Goal: Transaction & Acquisition: Book appointment/travel/reservation

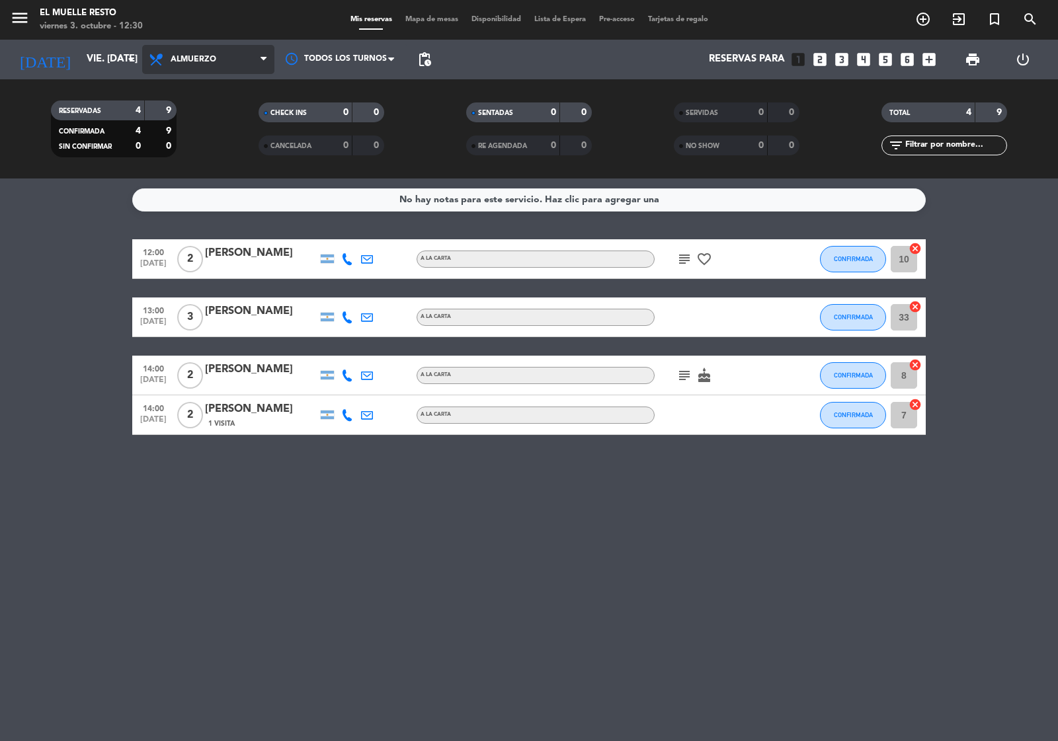
click at [187, 55] on span "Almuerzo" at bounding box center [194, 59] width 46 height 9
click at [204, 149] on div "menu El Muelle Resto viernes 3. octubre - 12:30 Mis reservas Mapa de mesas Disp…" at bounding box center [529, 89] width 1058 height 179
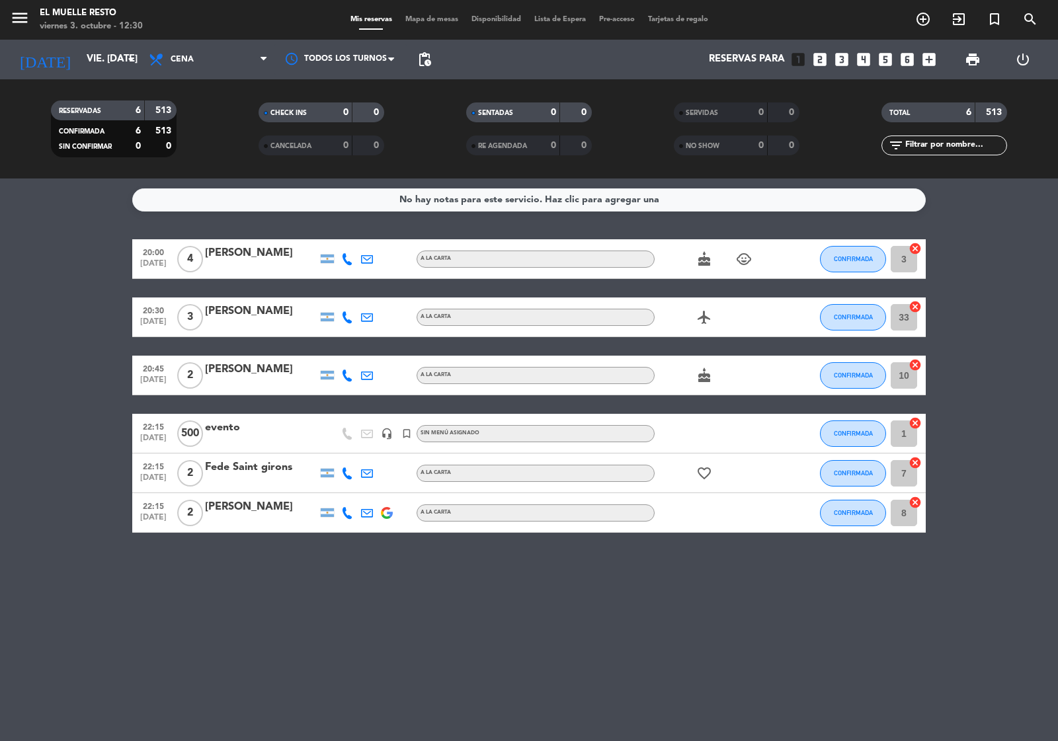
click at [864, 54] on icon "looks_4" at bounding box center [863, 59] width 17 height 17
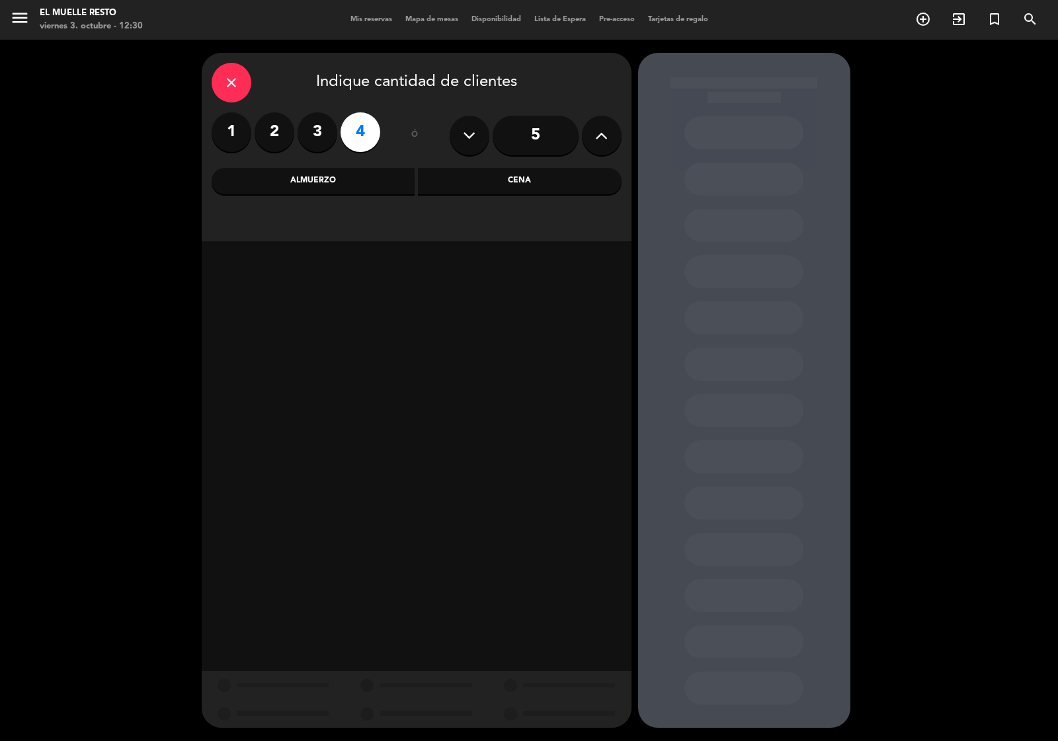
click at [371, 139] on label "4" at bounding box center [361, 132] width 40 height 40
click at [366, 186] on div "Almuerzo" at bounding box center [314, 181] width 204 height 26
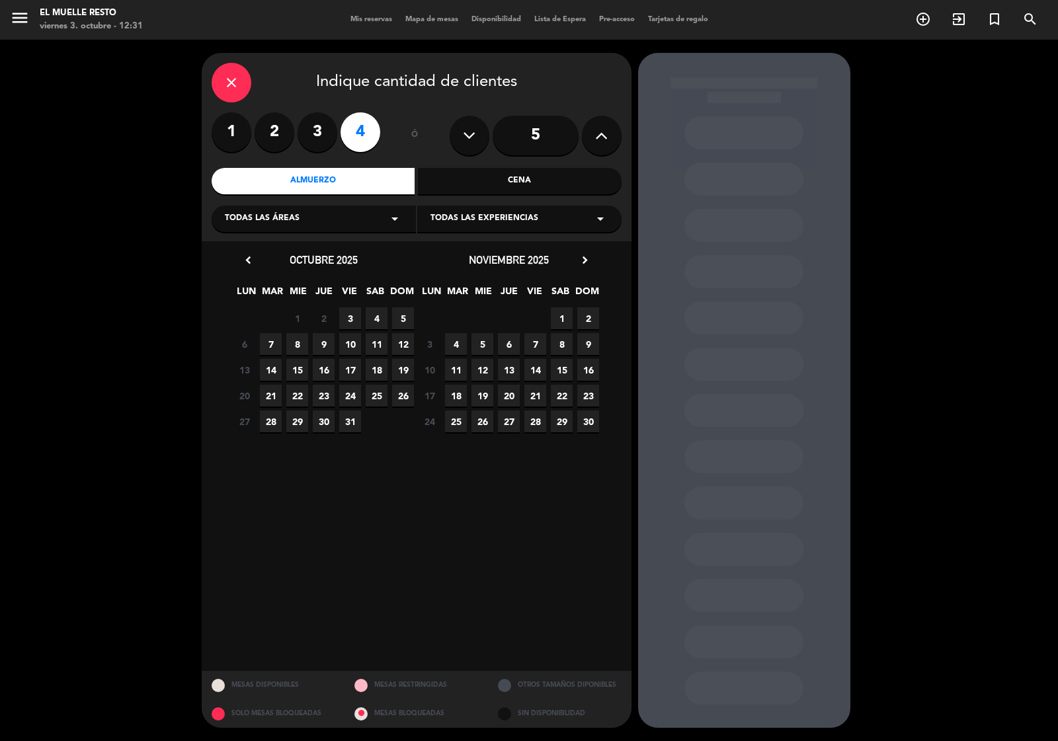
click at [404, 319] on span "5" at bounding box center [403, 318] width 22 height 22
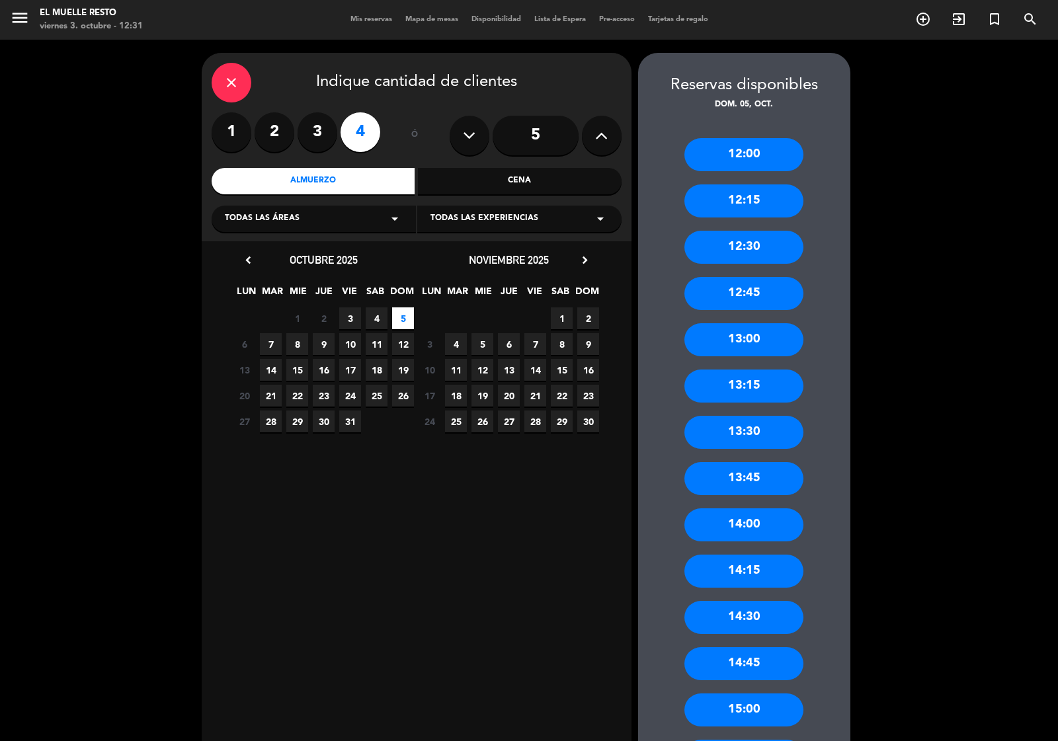
drag, startPoint x: 744, startPoint y: 523, endPoint x: 646, endPoint y: 469, distance: 111.6
click at [744, 524] on div "14:00" at bounding box center [743, 524] width 119 height 33
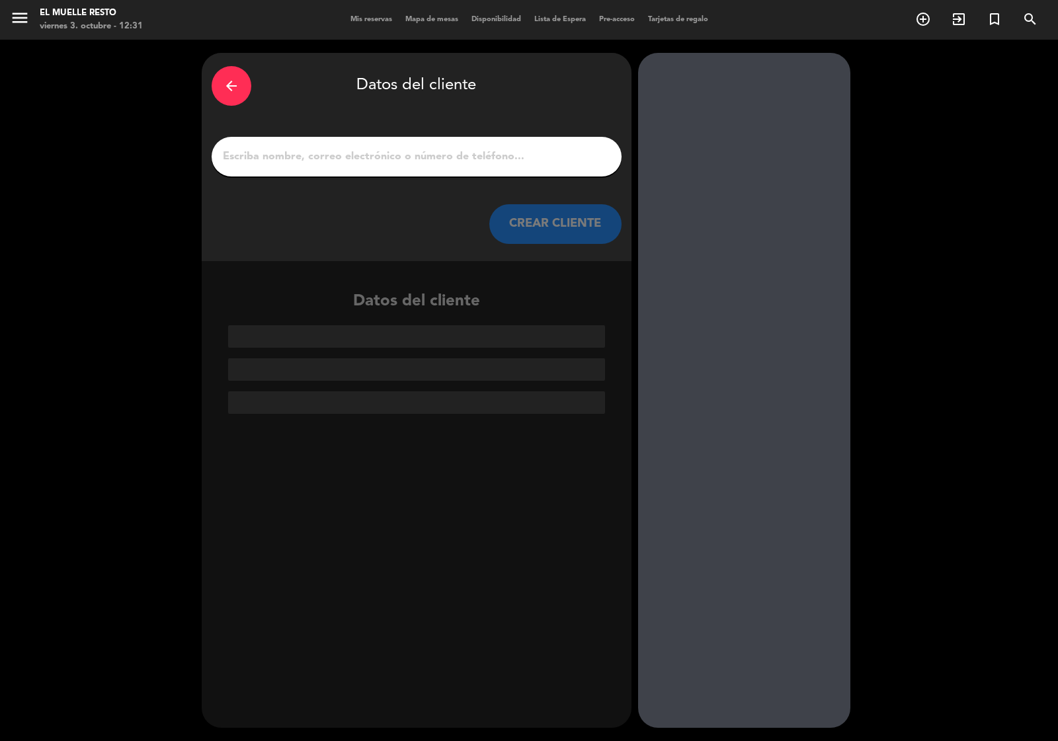
click at [345, 162] on input "1" at bounding box center [417, 156] width 390 height 19
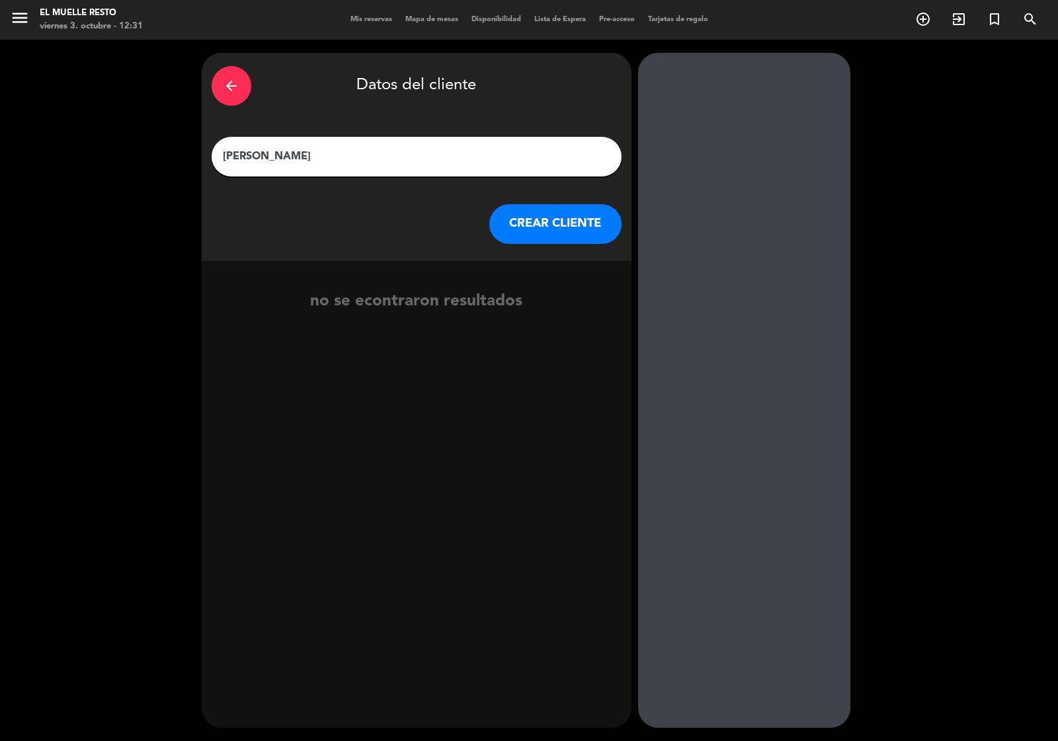
type input "[PERSON_NAME]"
click at [540, 212] on button "CREAR CLIENTE" at bounding box center [555, 224] width 132 height 40
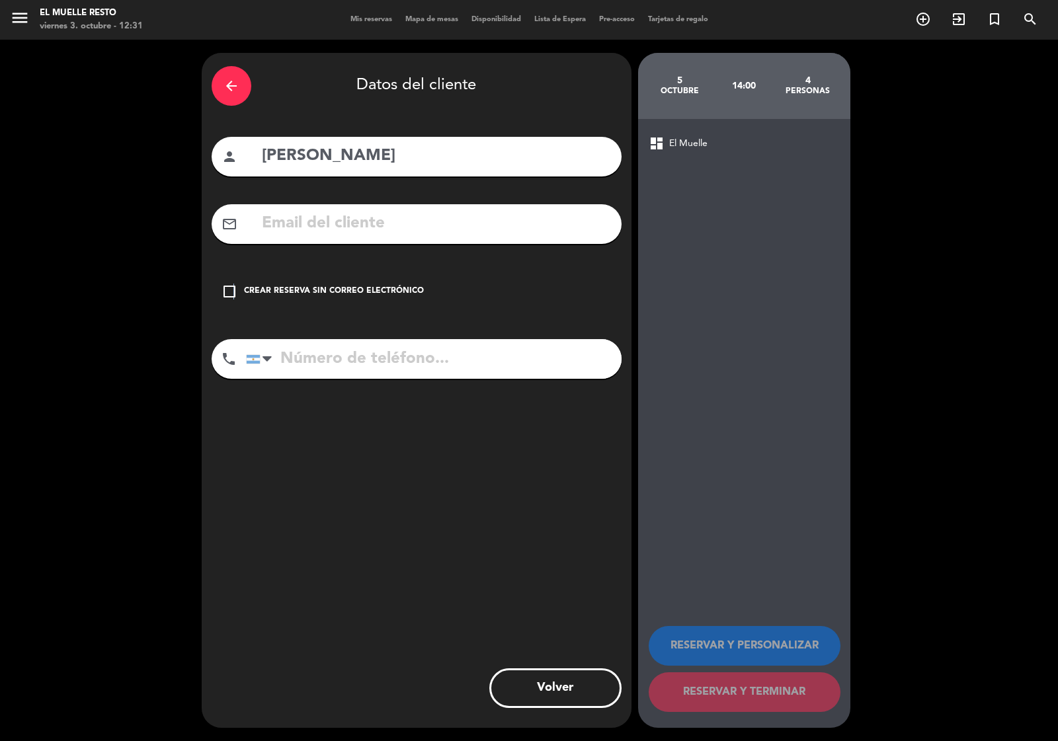
click at [235, 286] on icon "check_box_outline_blank" at bounding box center [230, 292] width 16 height 16
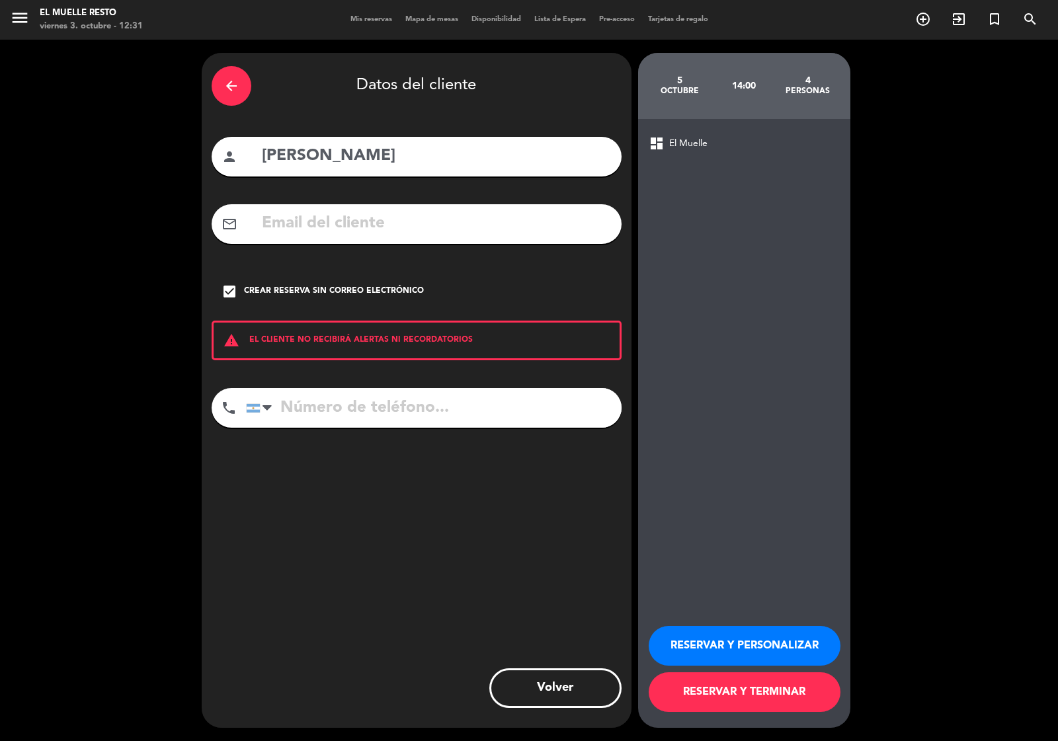
click at [307, 407] on input "tel" at bounding box center [434, 408] width 376 height 40
type input "1159255026"
click at [718, 694] on button "RESERVAR Y TERMINAR" at bounding box center [745, 692] width 192 height 40
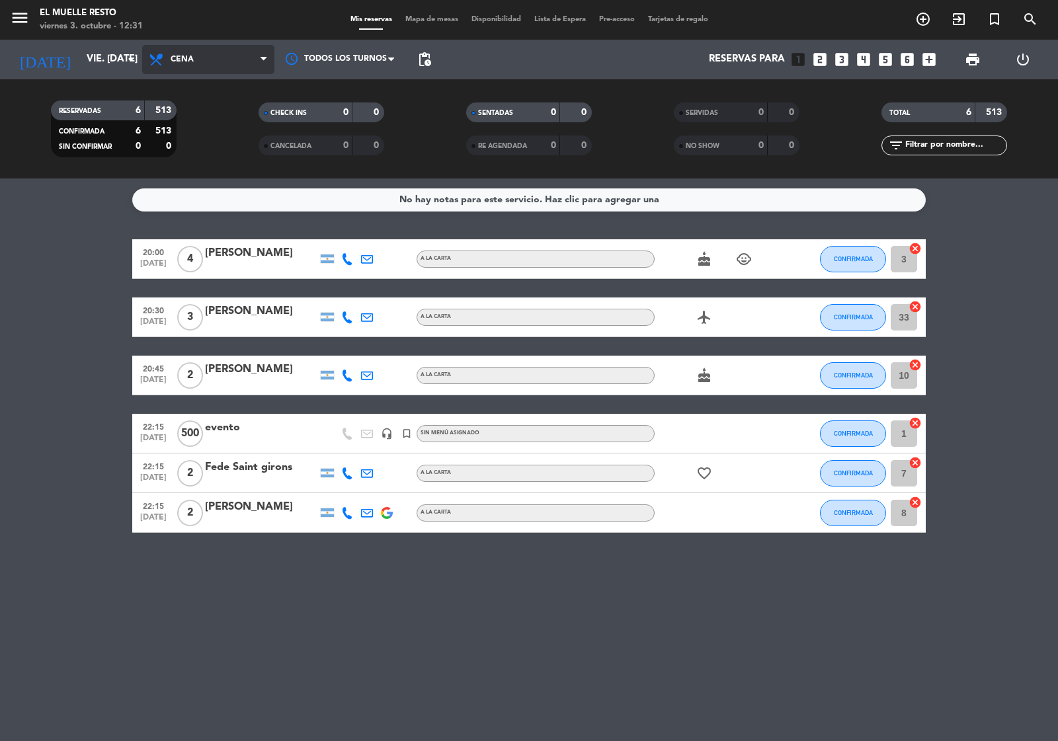
click at [186, 55] on span "Cena" at bounding box center [182, 59] width 23 height 9
click at [189, 117] on div "menu El Muelle Resto viernes 3. octubre - 12:31 Mis reservas Mapa de mesas Disp…" at bounding box center [529, 89] width 1058 height 179
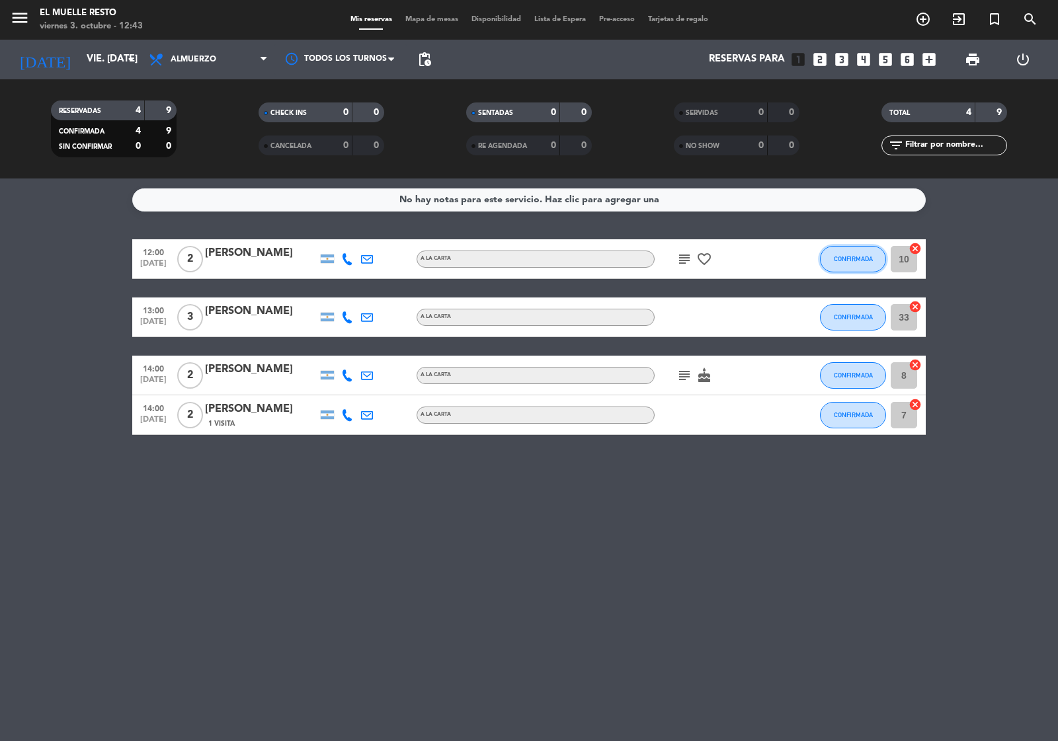
click at [857, 262] on span "CONFIRMADA" at bounding box center [853, 258] width 39 height 7
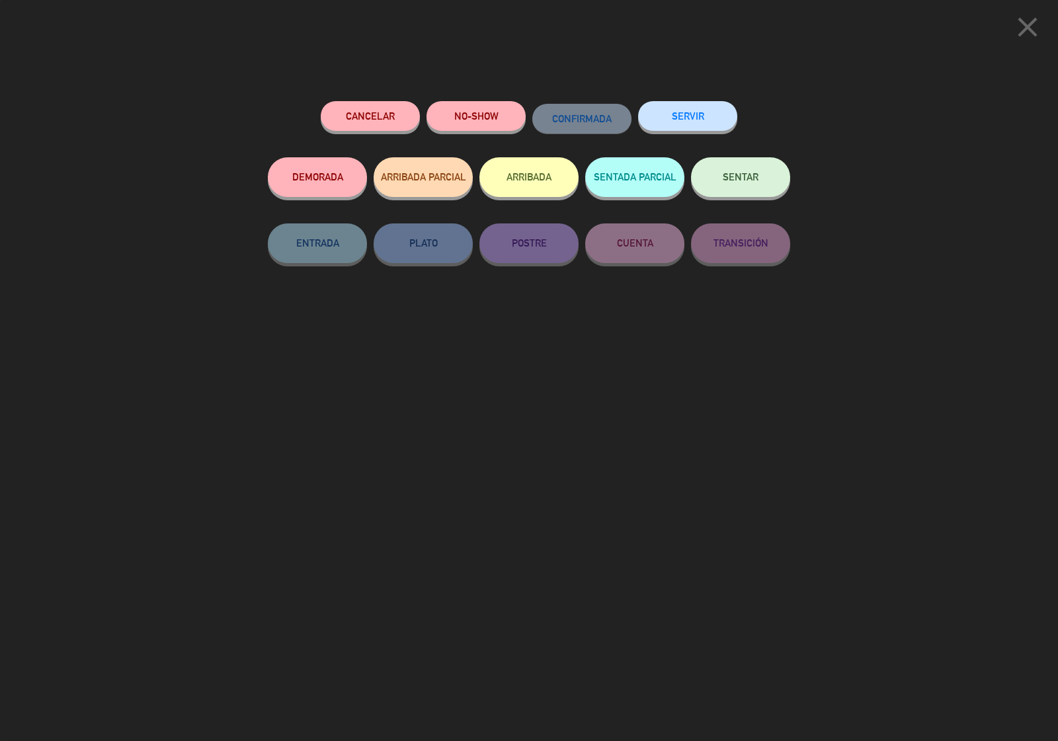
click at [737, 176] on span "SENTAR" at bounding box center [741, 176] width 36 height 11
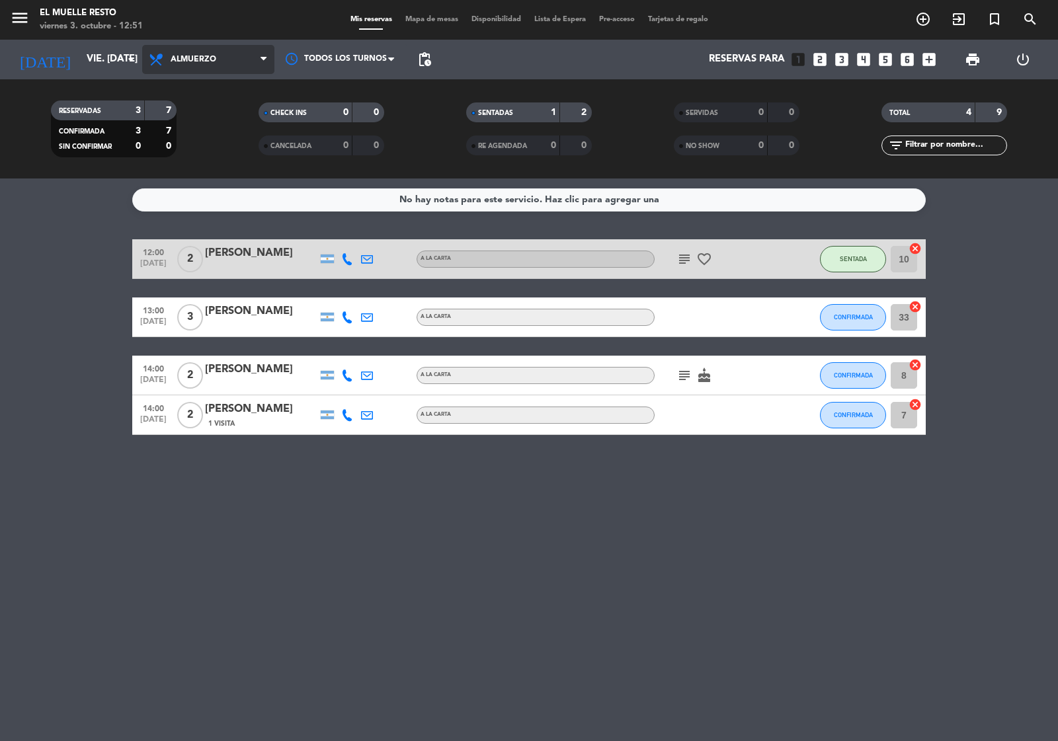
click at [204, 63] on span "Almuerzo" at bounding box center [194, 59] width 46 height 9
click at [215, 144] on div "menu El Muelle Resto viernes 3. octubre - 12:51 Mis reservas Mapa de mesas Disp…" at bounding box center [529, 89] width 1058 height 179
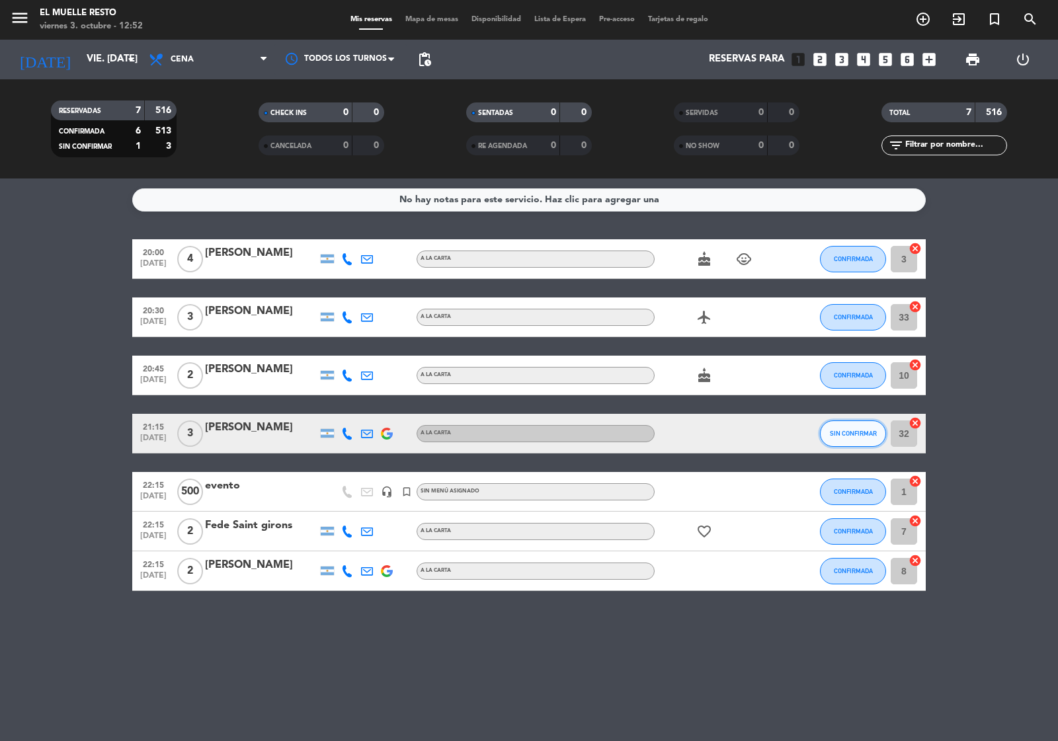
click at [850, 428] on button "SIN CONFIRMAR" at bounding box center [853, 434] width 66 height 26
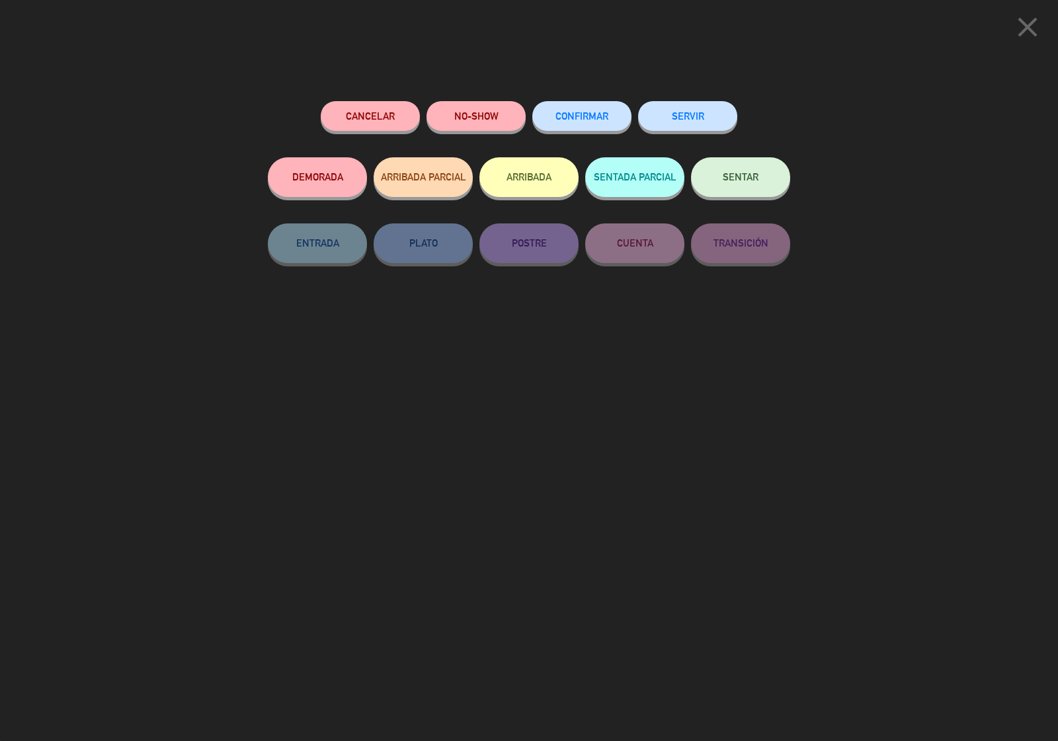
click at [583, 106] on button "CONFIRMAR" at bounding box center [581, 116] width 99 height 30
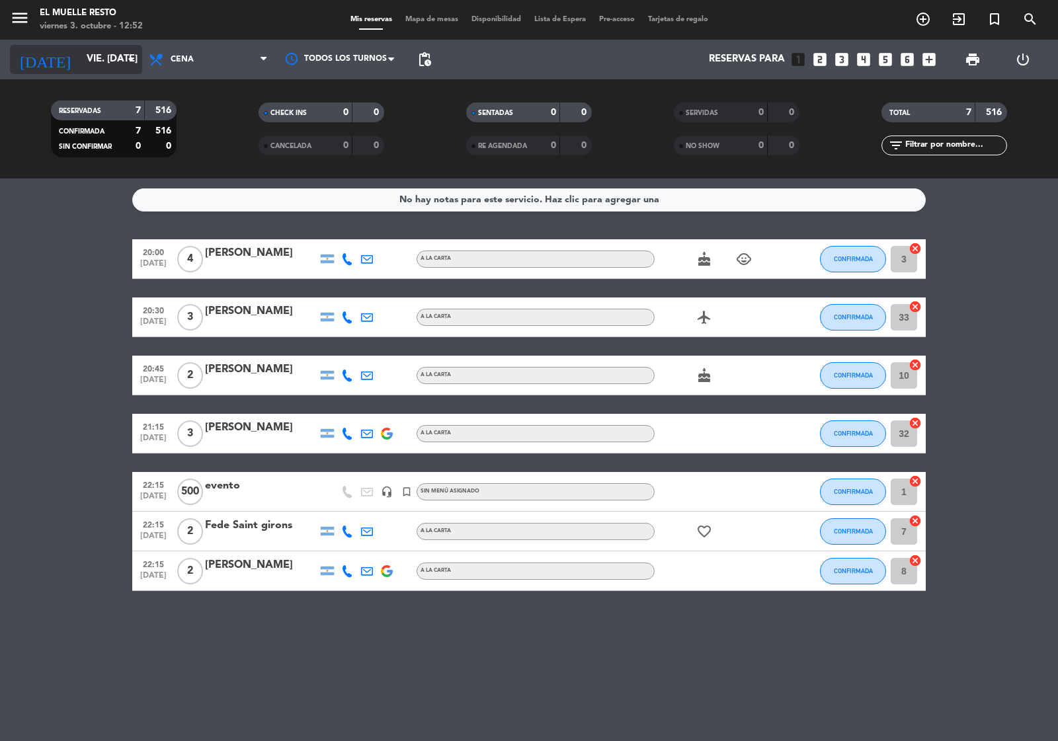
click at [80, 65] on input "vie. [DATE]" at bounding box center [144, 59] width 128 height 25
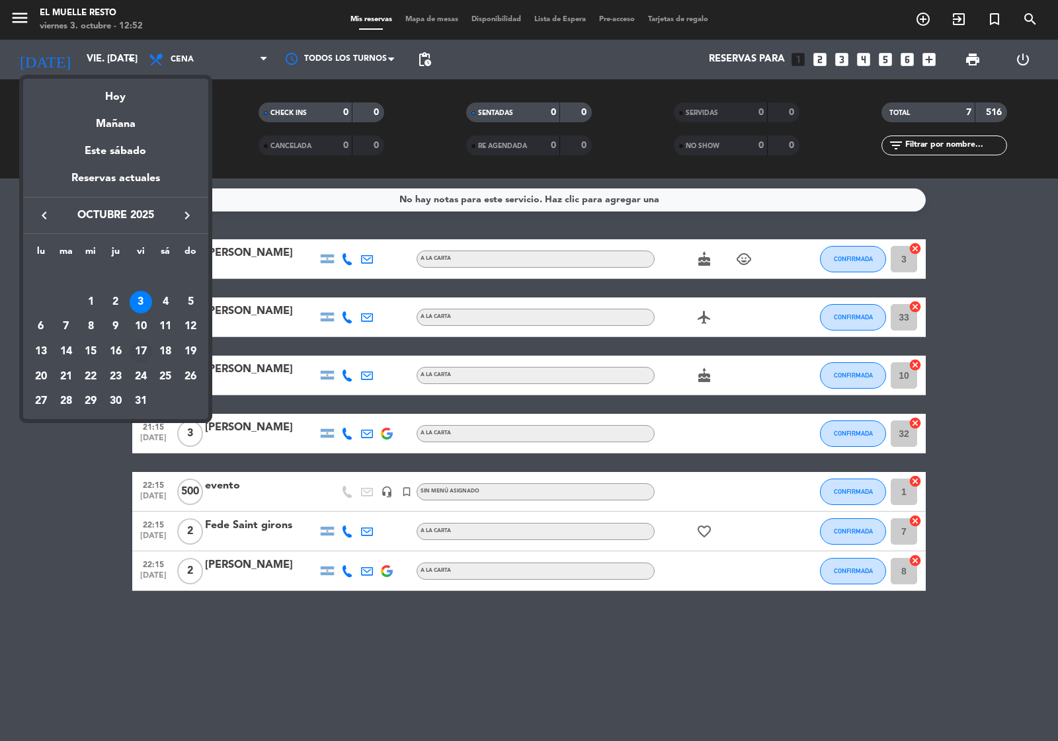
click at [145, 345] on div "17" at bounding box center [141, 352] width 22 height 22
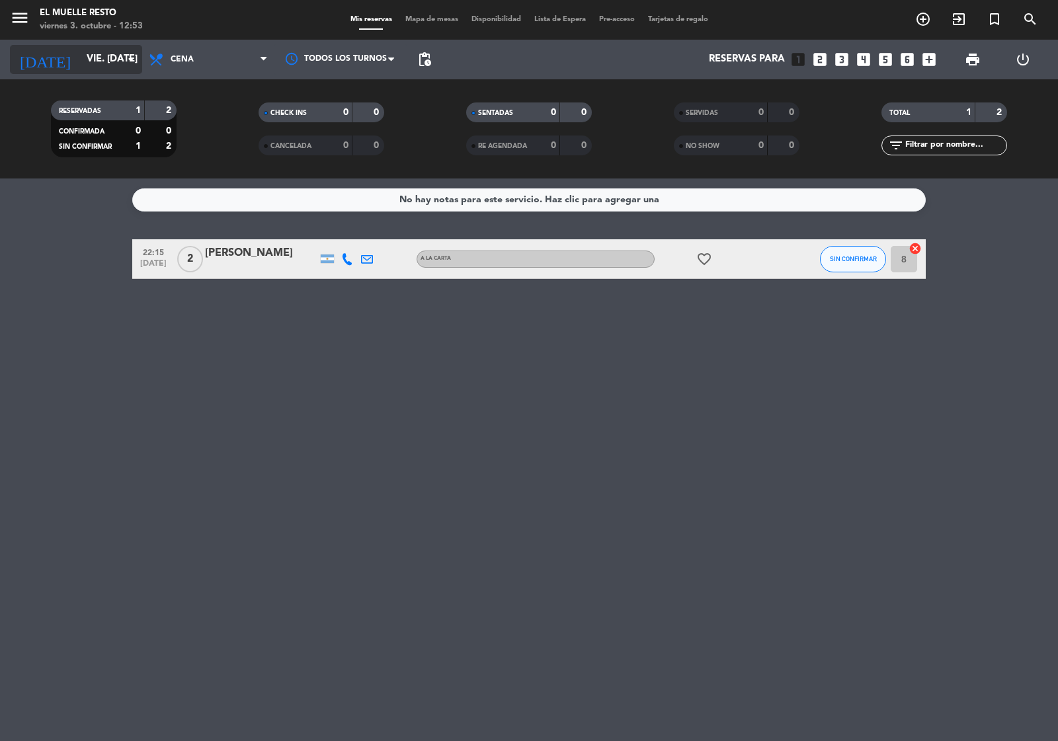
click at [73, 47] on div "[DATE] vie. [DATE] arrow_drop_down" at bounding box center [76, 59] width 132 height 29
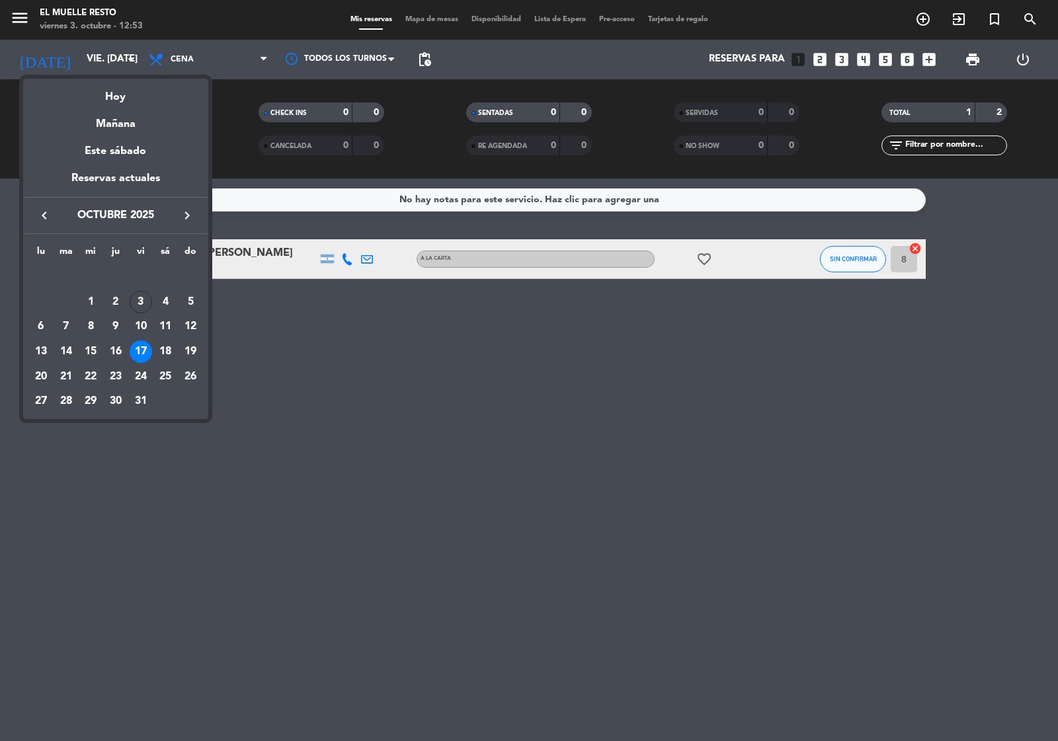
click at [143, 302] on div "3" at bounding box center [141, 302] width 22 height 22
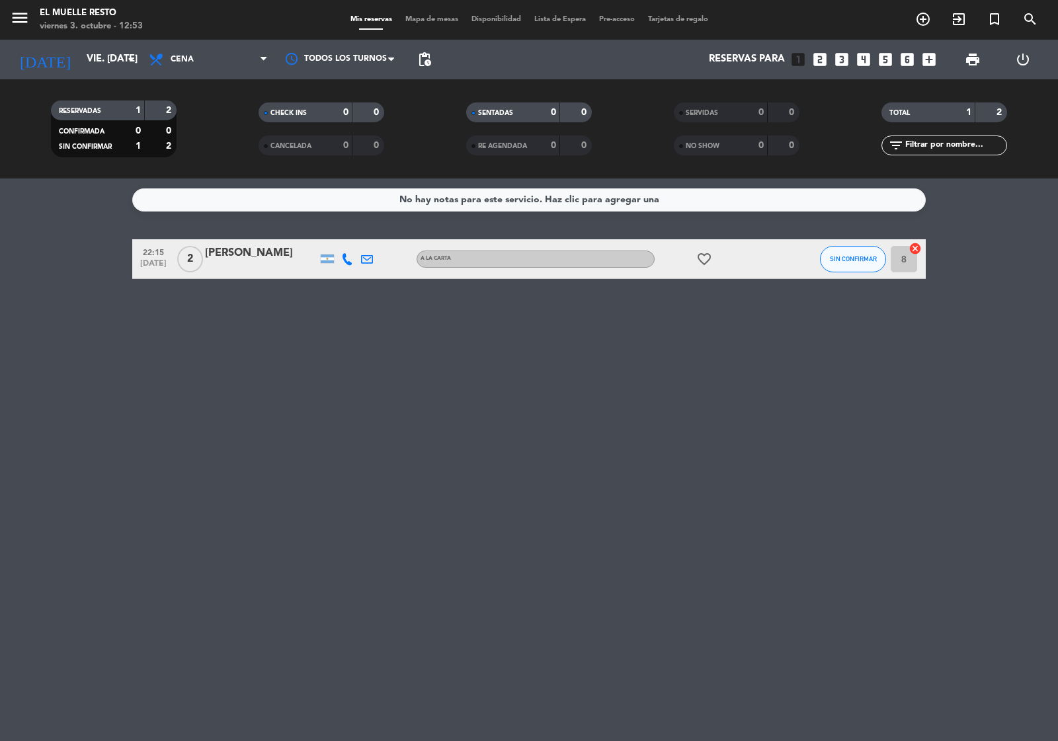
type input "vie. [DATE]"
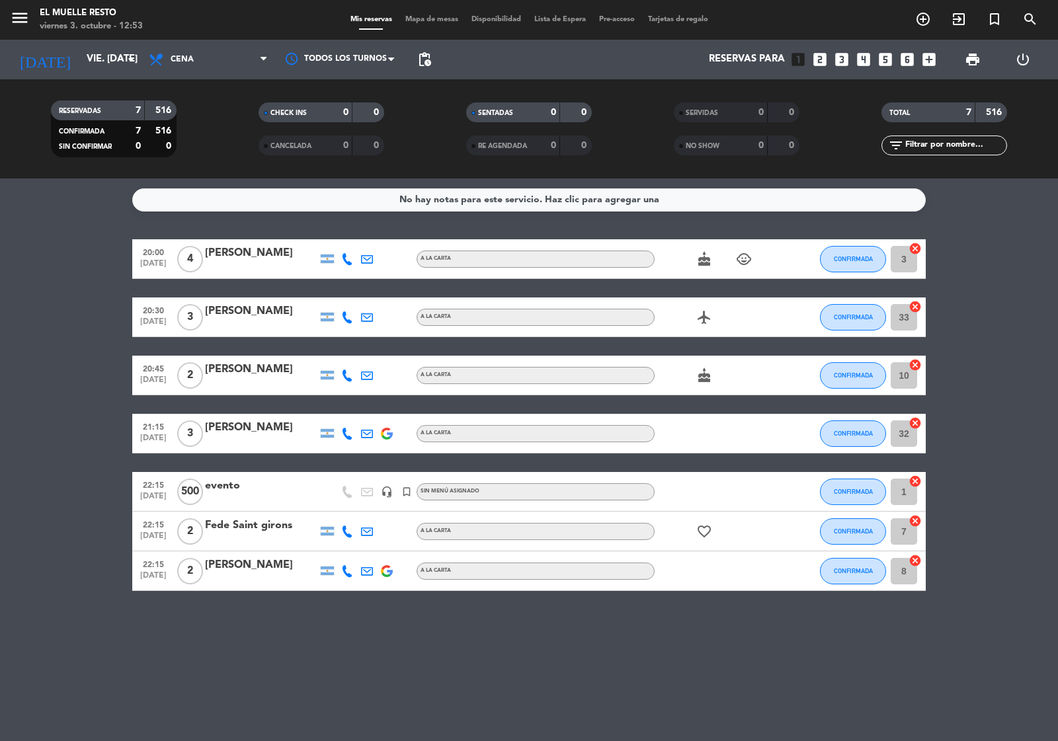
click at [240, 56] on span "Cena" at bounding box center [208, 59] width 132 height 29
click at [226, 112] on div "menu El Muelle Resto viernes 3. octubre - 12:53 Mis reservas Mapa de mesas Disp…" at bounding box center [529, 89] width 1058 height 179
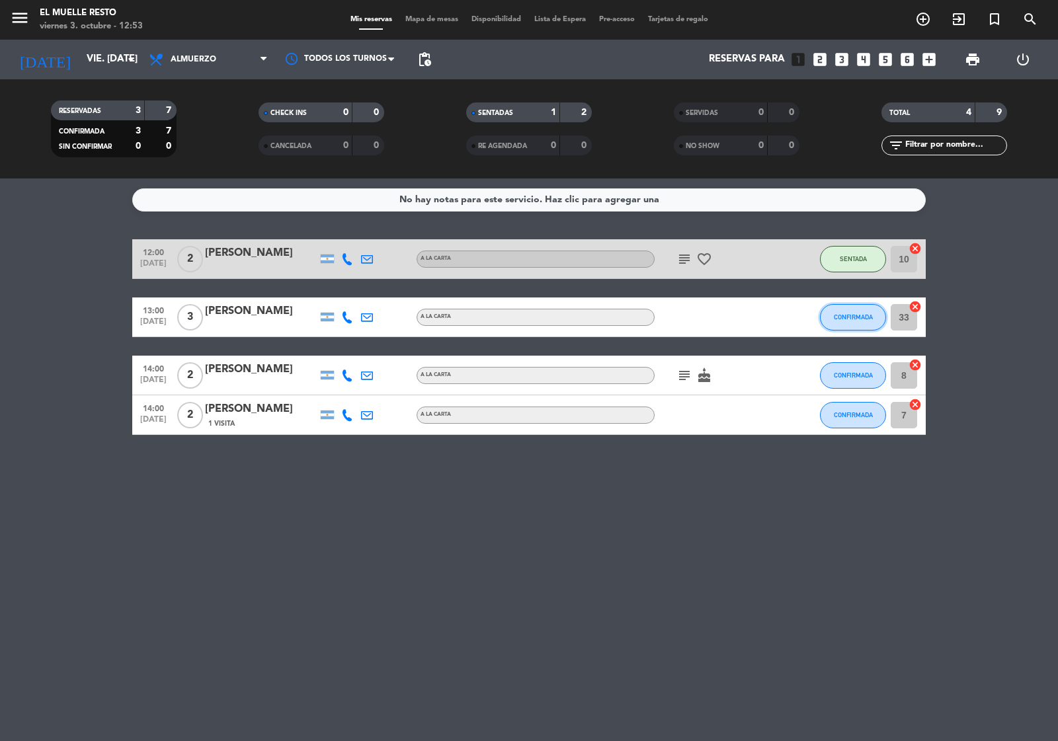
click at [838, 321] on span "CONFIRMADA" at bounding box center [853, 316] width 39 height 7
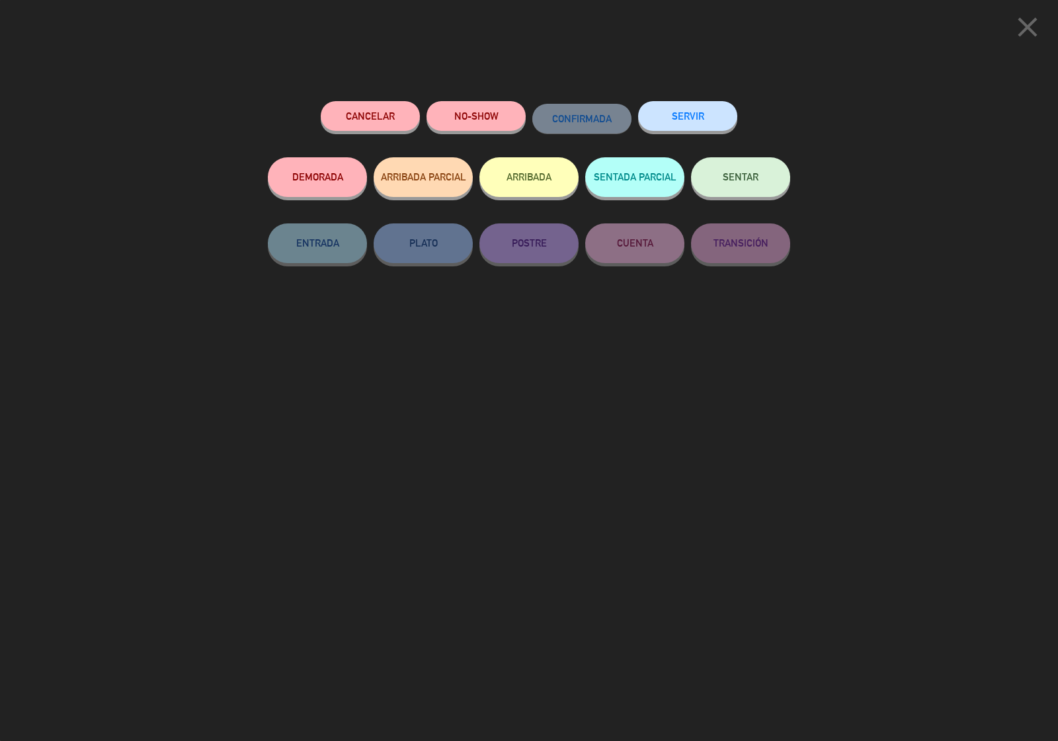
click at [729, 189] on button "SENTAR" at bounding box center [740, 177] width 99 height 40
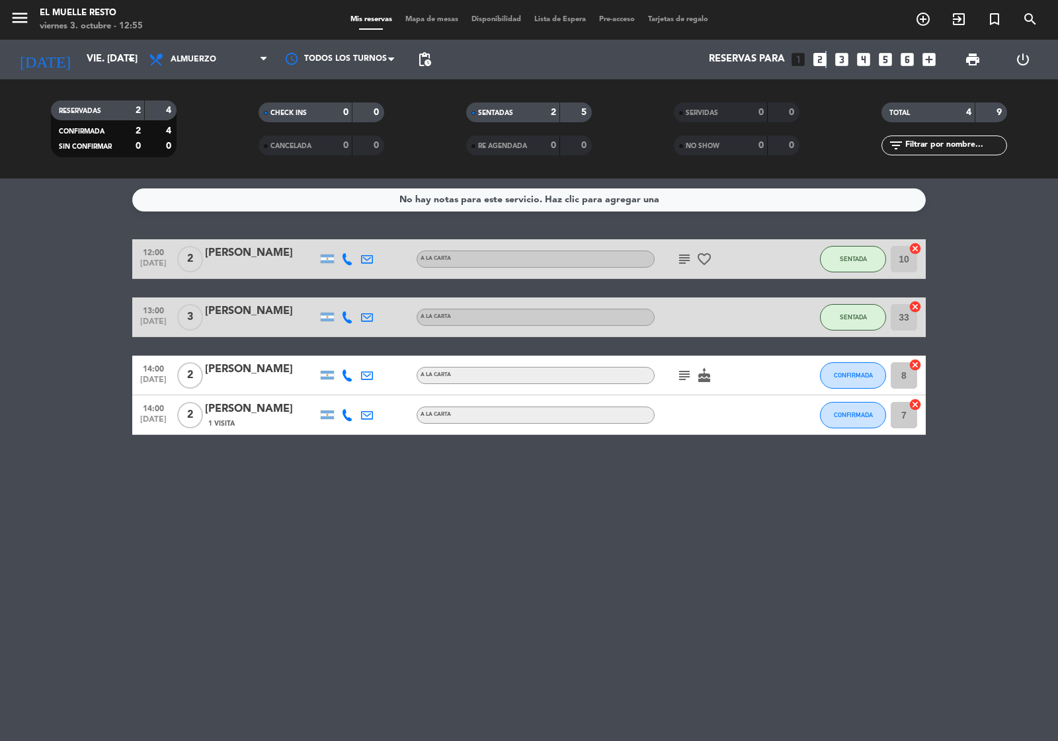
click at [823, 58] on icon "looks_two" at bounding box center [819, 59] width 17 height 17
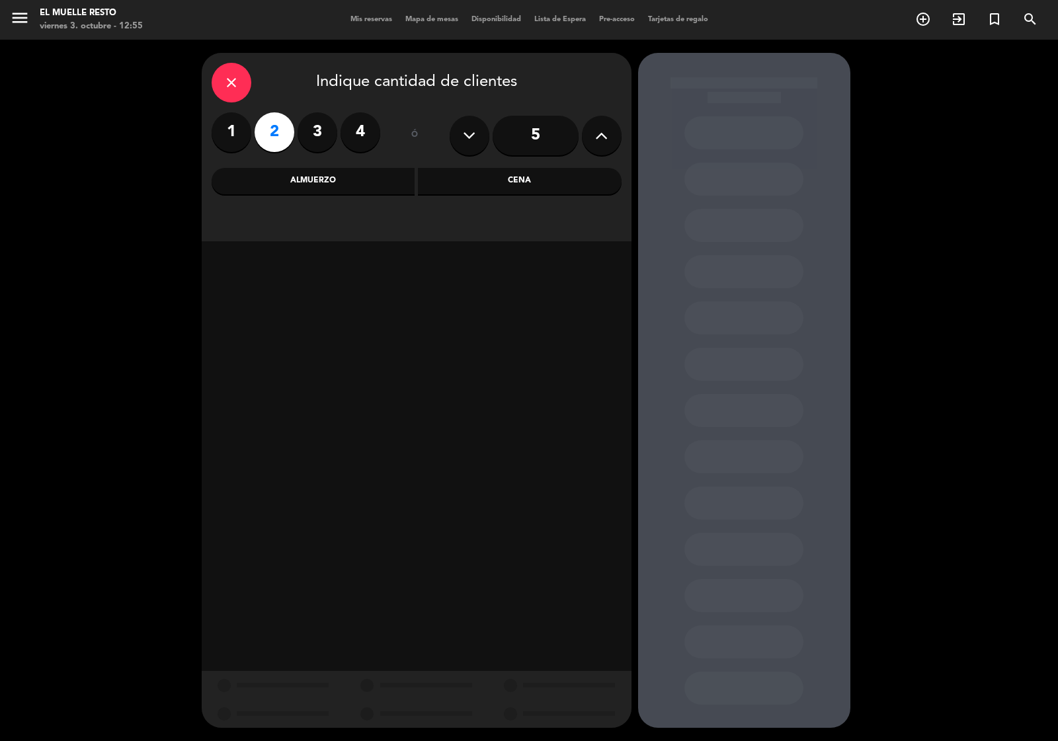
click at [511, 188] on div "Cena" at bounding box center [520, 181] width 204 height 26
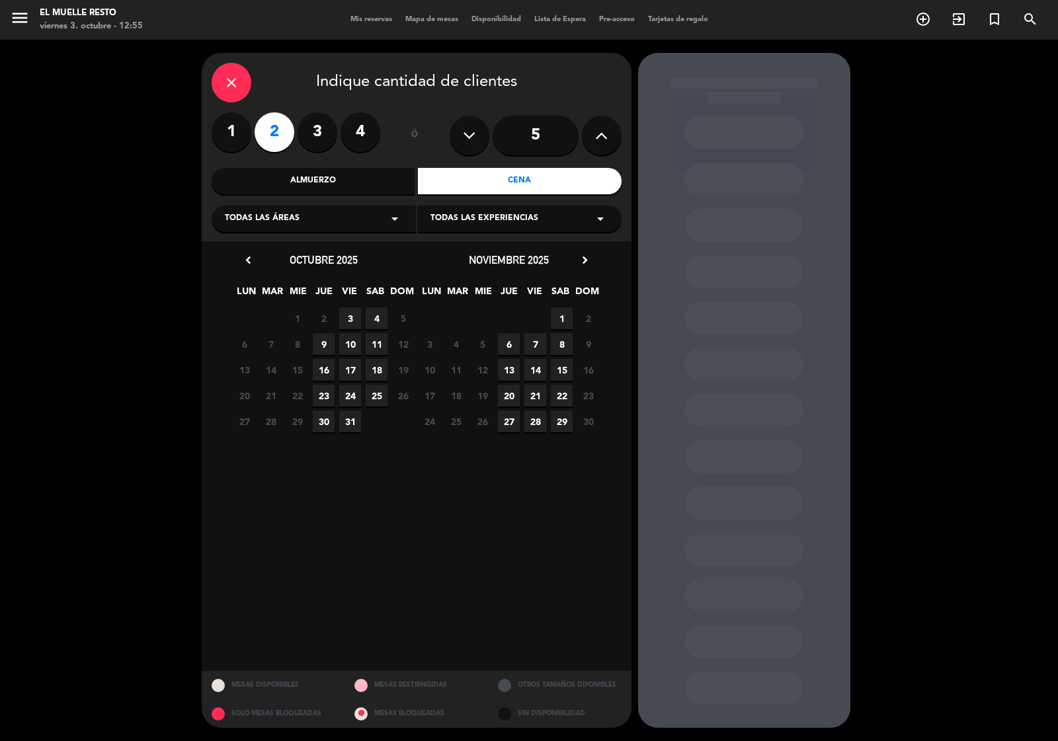
click at [379, 312] on span "4" at bounding box center [377, 318] width 22 height 22
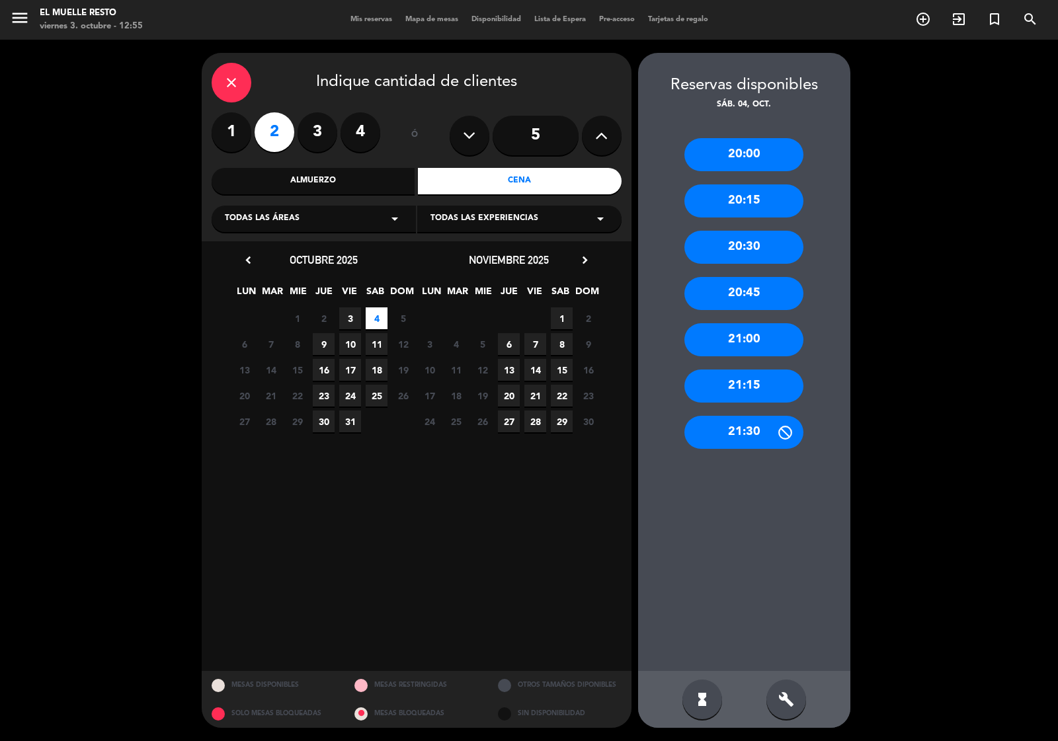
click at [729, 346] on div "21:00" at bounding box center [743, 339] width 119 height 33
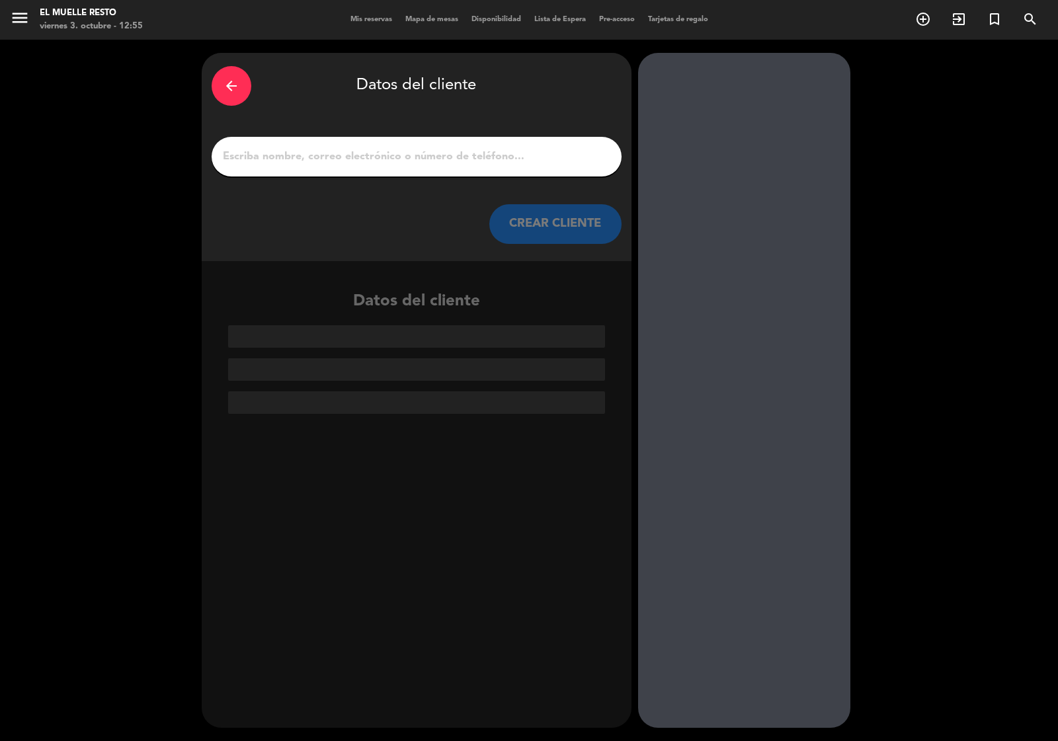
click at [413, 160] on input "1" at bounding box center [417, 156] width 390 height 19
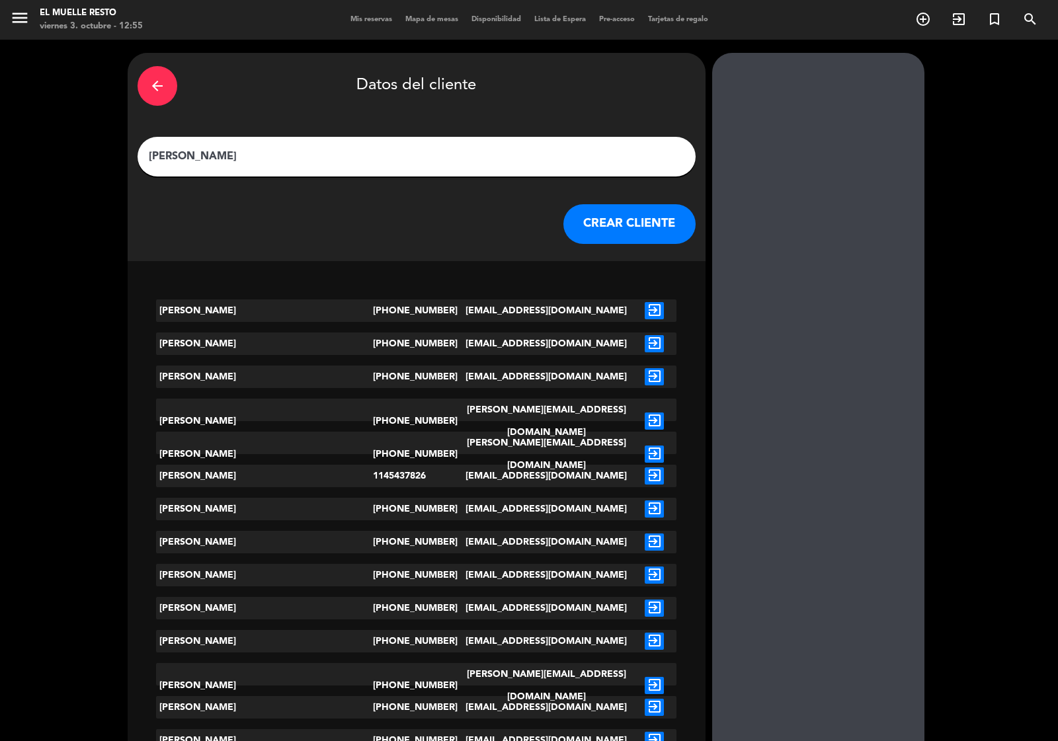
type input "[PERSON_NAME]"
click at [563, 235] on button "CREAR CLIENTE" at bounding box center [629, 224] width 132 height 40
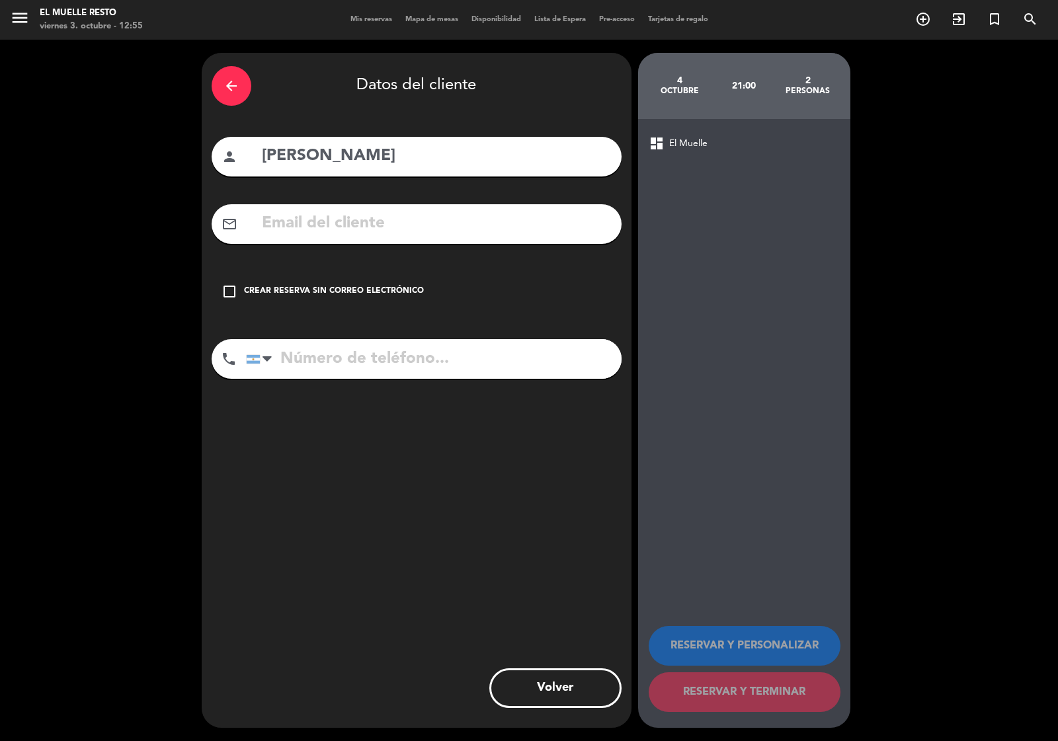
click at [227, 292] on icon "check_box_outline_blank" at bounding box center [230, 292] width 16 height 16
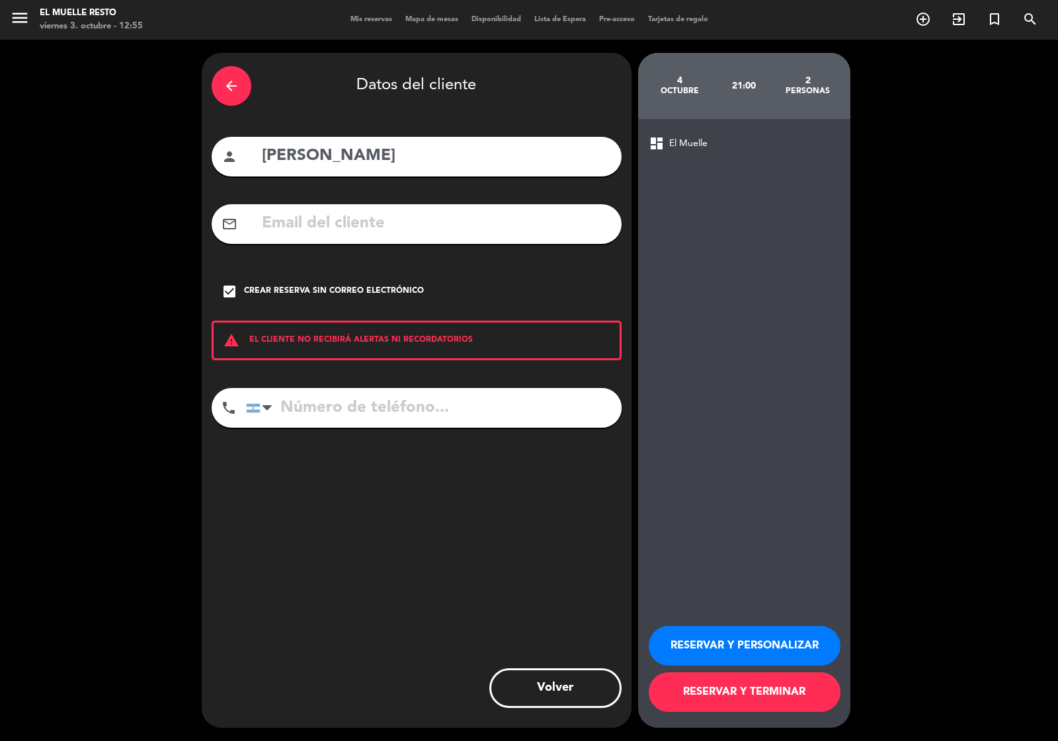
click at [321, 382] on div "arrow_back Datos del cliente person adriana mail_outline check_box Crear reserv…" at bounding box center [417, 390] width 430 height 675
click at [325, 392] on input "tel" at bounding box center [434, 408] width 376 height 40
click at [329, 415] on input "tel" at bounding box center [434, 408] width 376 height 40
click at [223, 86] on div "arrow_back" at bounding box center [232, 86] width 40 height 40
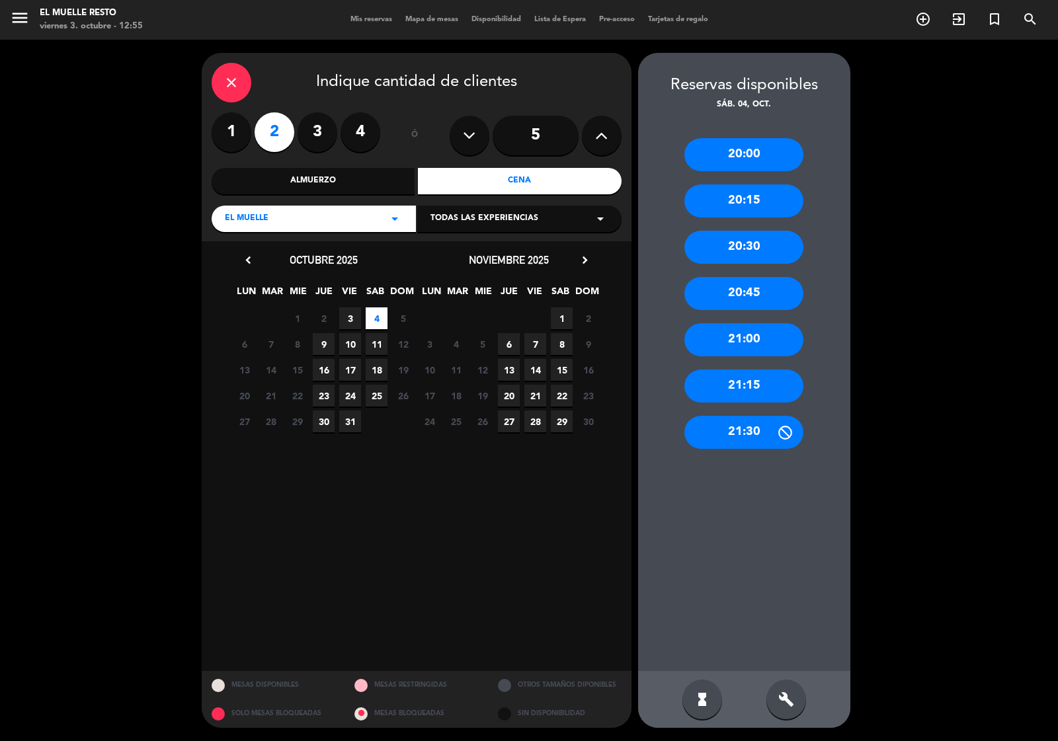
click at [239, 76] on icon "close" at bounding box center [231, 83] width 16 height 16
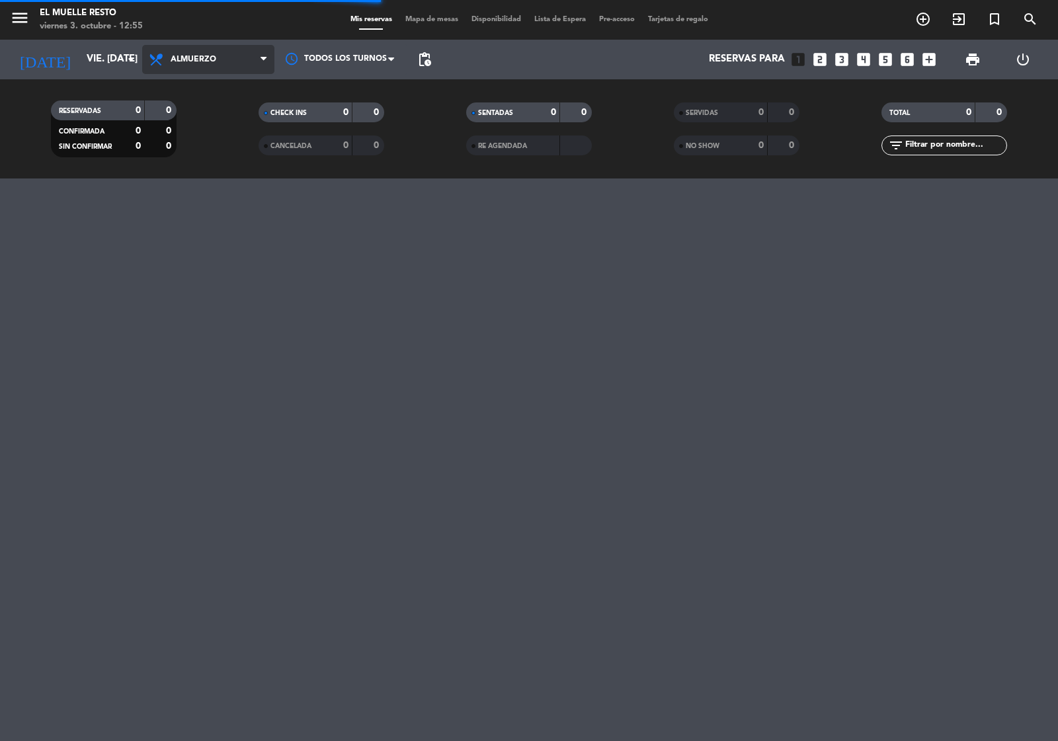
click at [217, 56] on span "Almuerzo" at bounding box center [208, 59] width 132 height 29
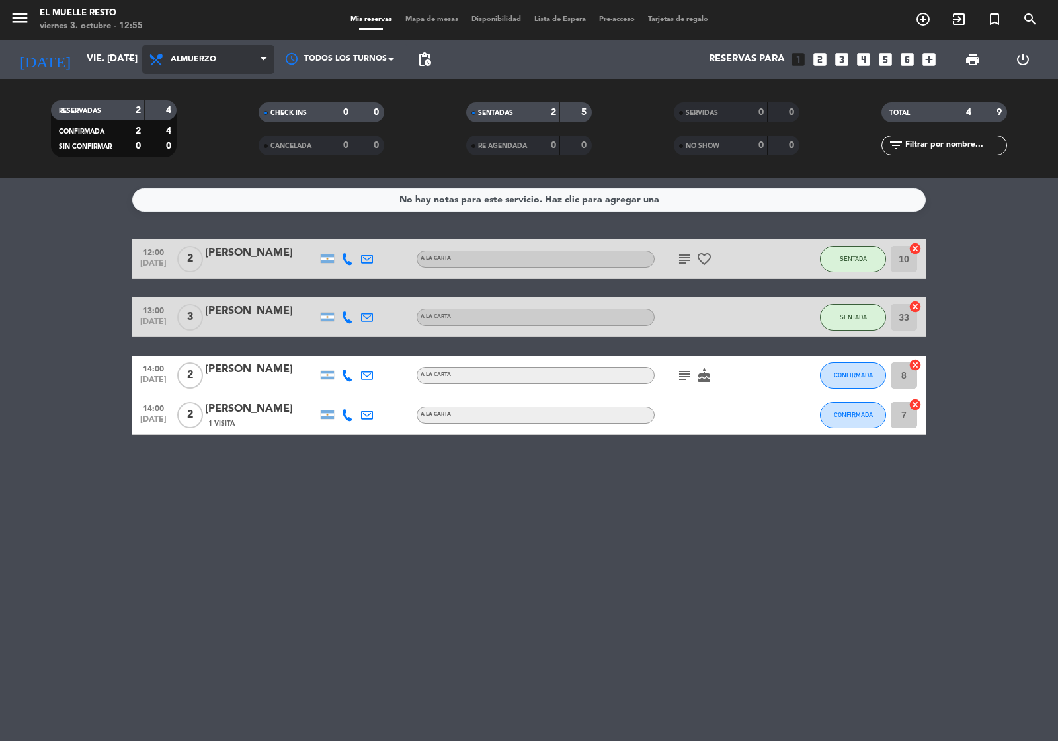
click at [266, 67] on span "Almuerzo" at bounding box center [208, 59] width 132 height 29
click at [223, 141] on div "menu El Muelle Resto viernes 3. octubre - 12:55 Mis reservas Mapa de mesas Disp…" at bounding box center [529, 89] width 1058 height 179
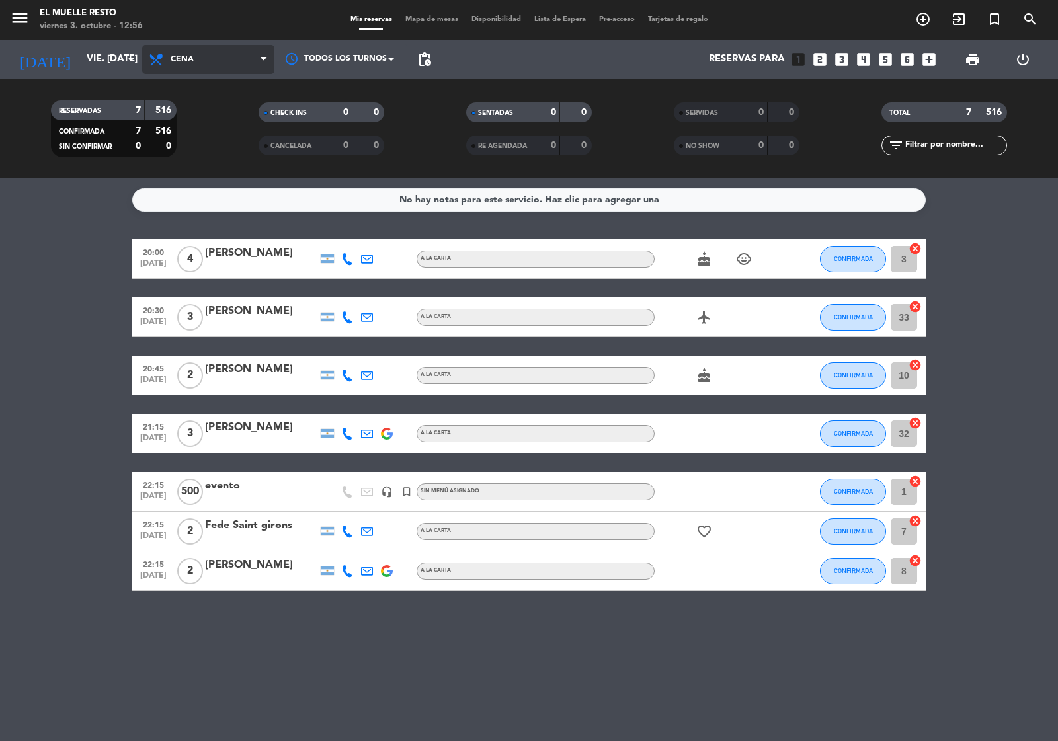
click at [197, 73] on span "Cena" at bounding box center [208, 59] width 132 height 29
click at [200, 111] on div "menu El Muelle Resto viernes 3. octubre - 12:56 Mis reservas Mapa de mesas Disp…" at bounding box center [529, 89] width 1058 height 179
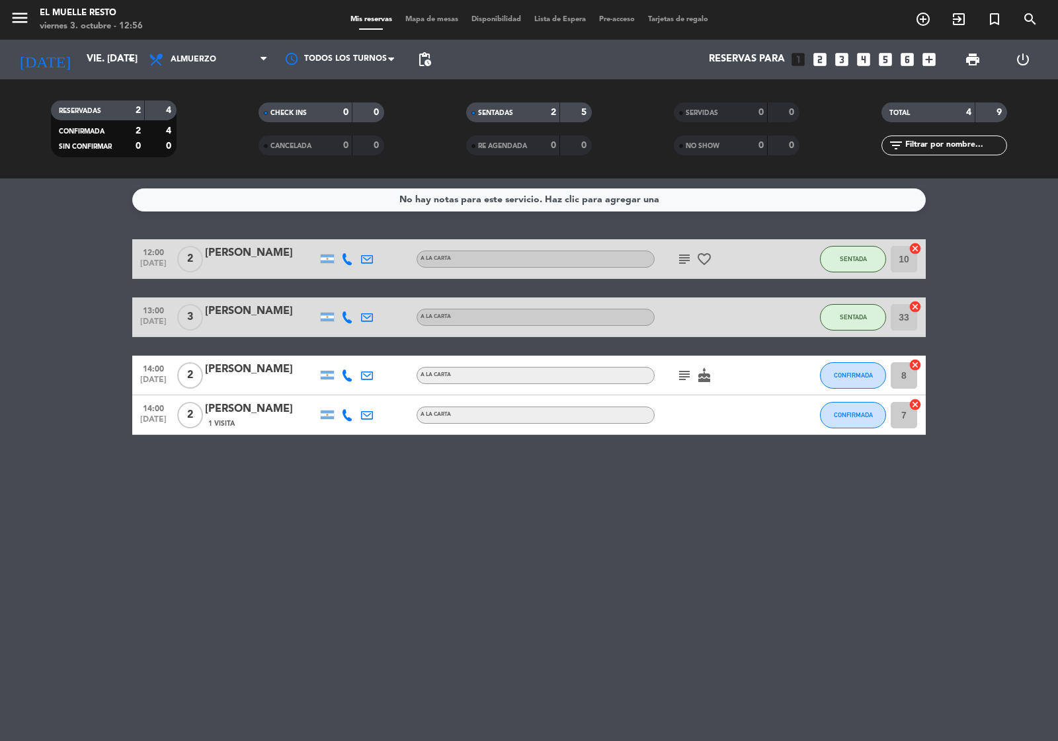
click at [819, 61] on icon "looks_two" at bounding box center [819, 59] width 17 height 17
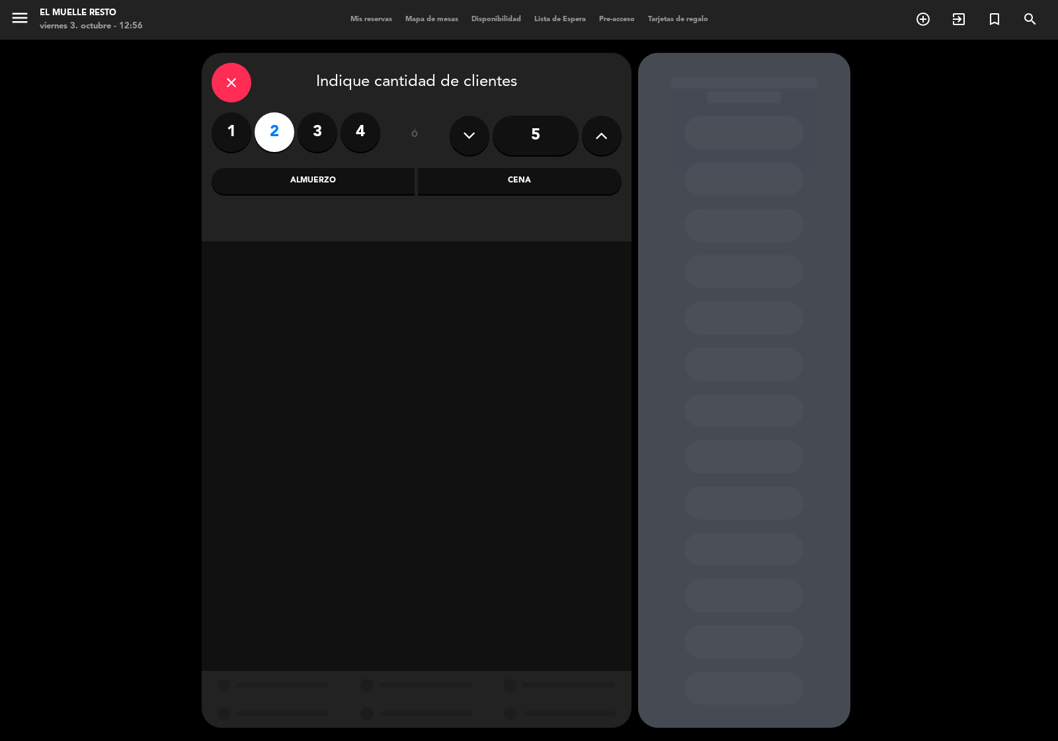
click at [495, 181] on div "Cena" at bounding box center [520, 181] width 204 height 26
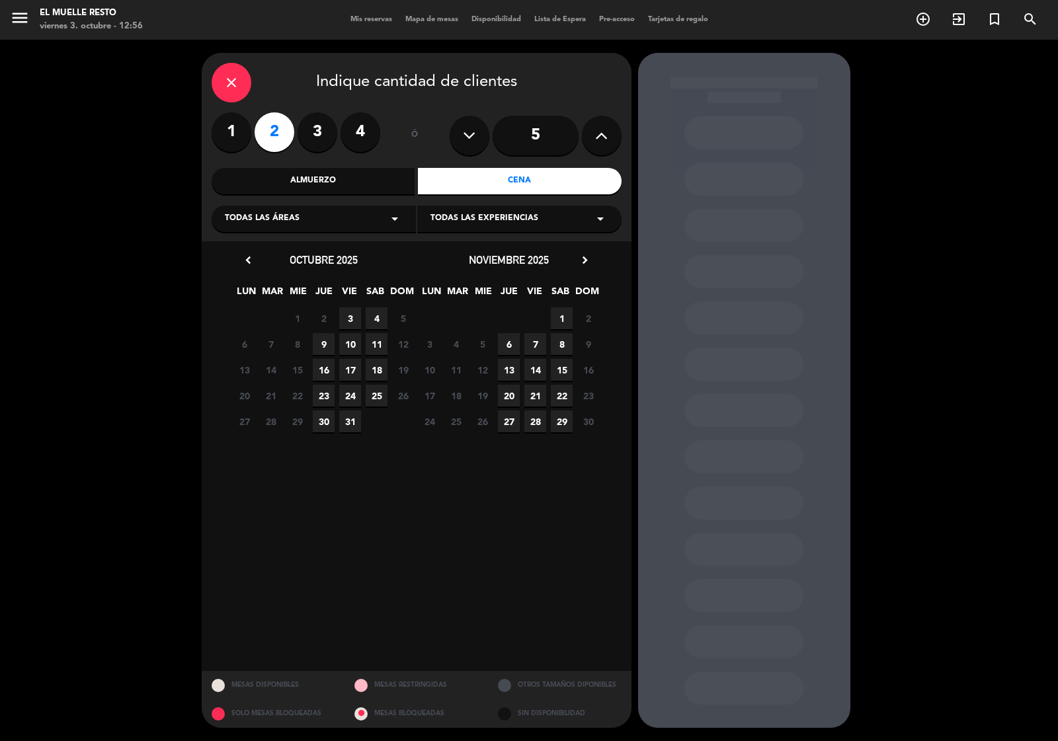
click at [350, 313] on span "3" at bounding box center [350, 318] width 22 height 22
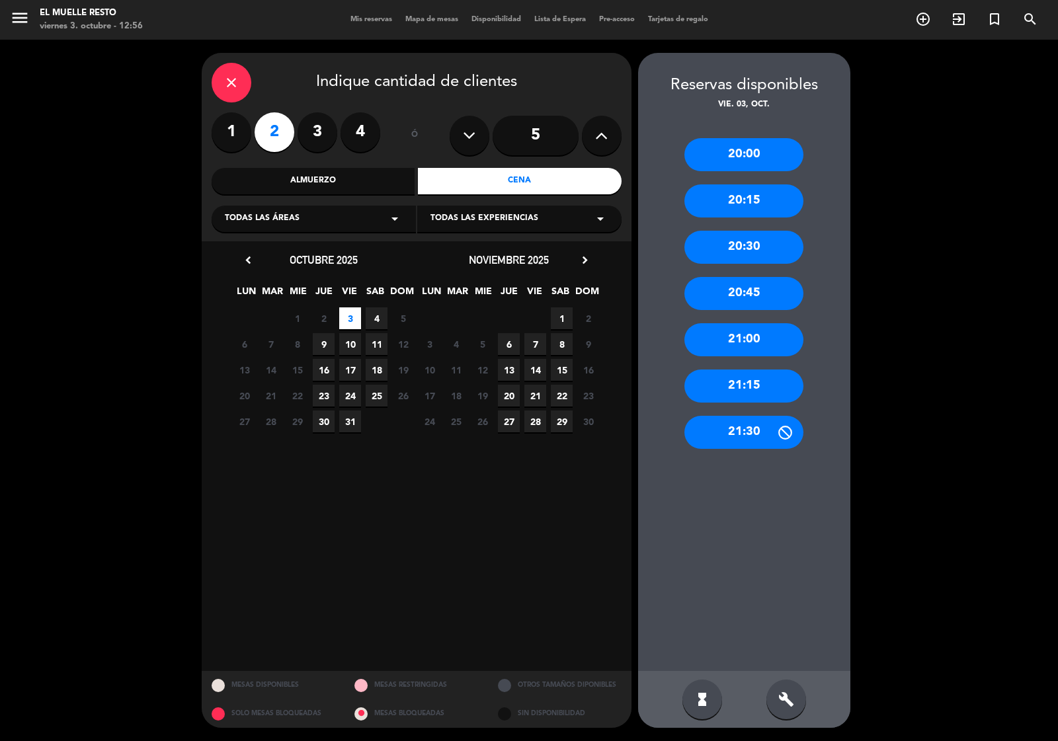
drag, startPoint x: 374, startPoint y: 303, endPoint x: 388, endPoint y: 304, distance: 14.6
click at [378, 304] on div "chevron_left octubre 2025 LUN MAR [PERSON_NAME] VIE SAB DOM 29 30 1 2 3 4 5 Cer…" at bounding box center [323, 342] width 185 height 183
click at [380, 315] on span "4" at bounding box center [377, 318] width 22 height 22
click at [735, 338] on div "21:00" at bounding box center [743, 339] width 119 height 33
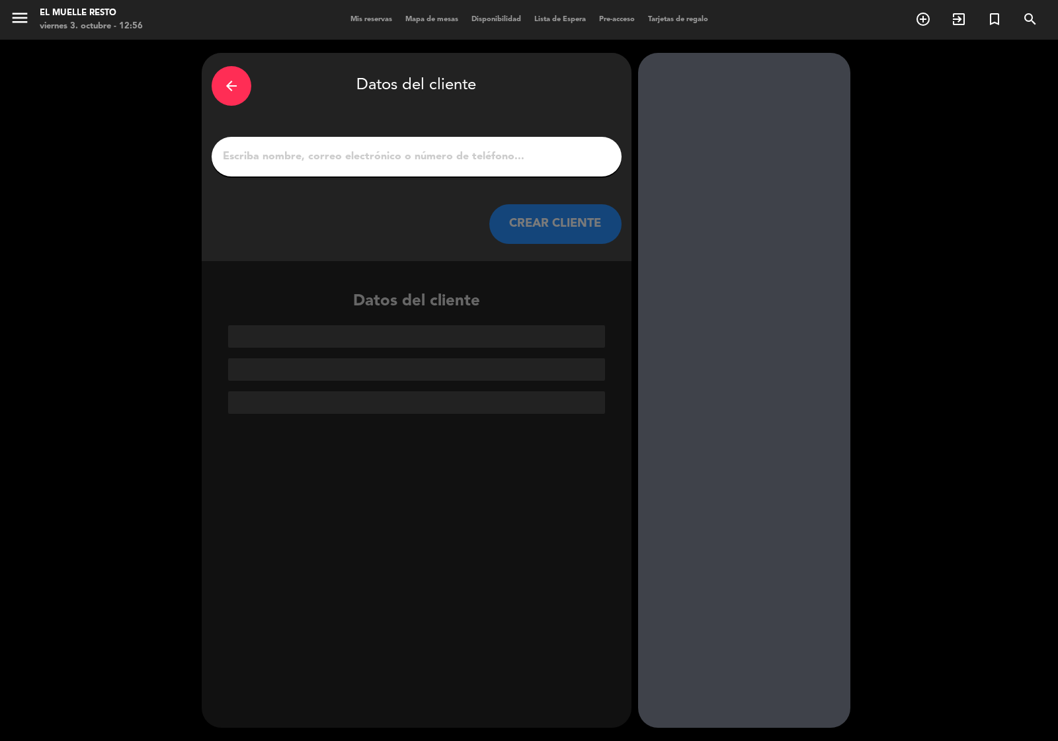
click at [403, 156] on input "1" at bounding box center [417, 156] width 390 height 19
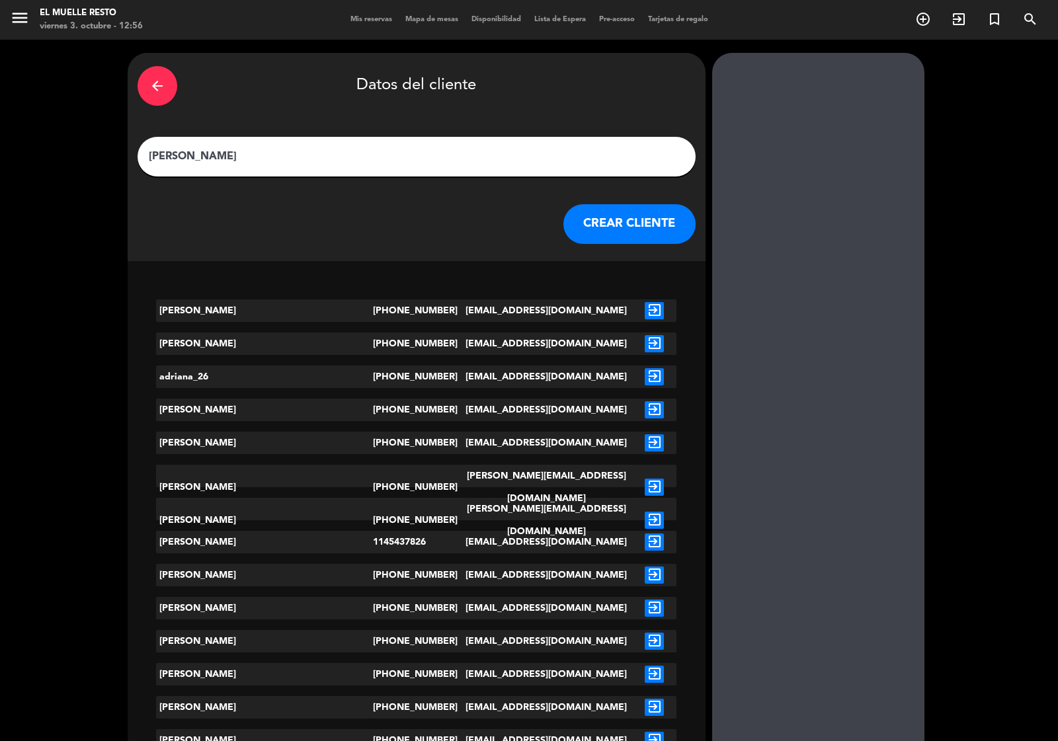
type input "[PERSON_NAME]"
click at [563, 233] on button "CREAR CLIENTE" at bounding box center [629, 224] width 132 height 40
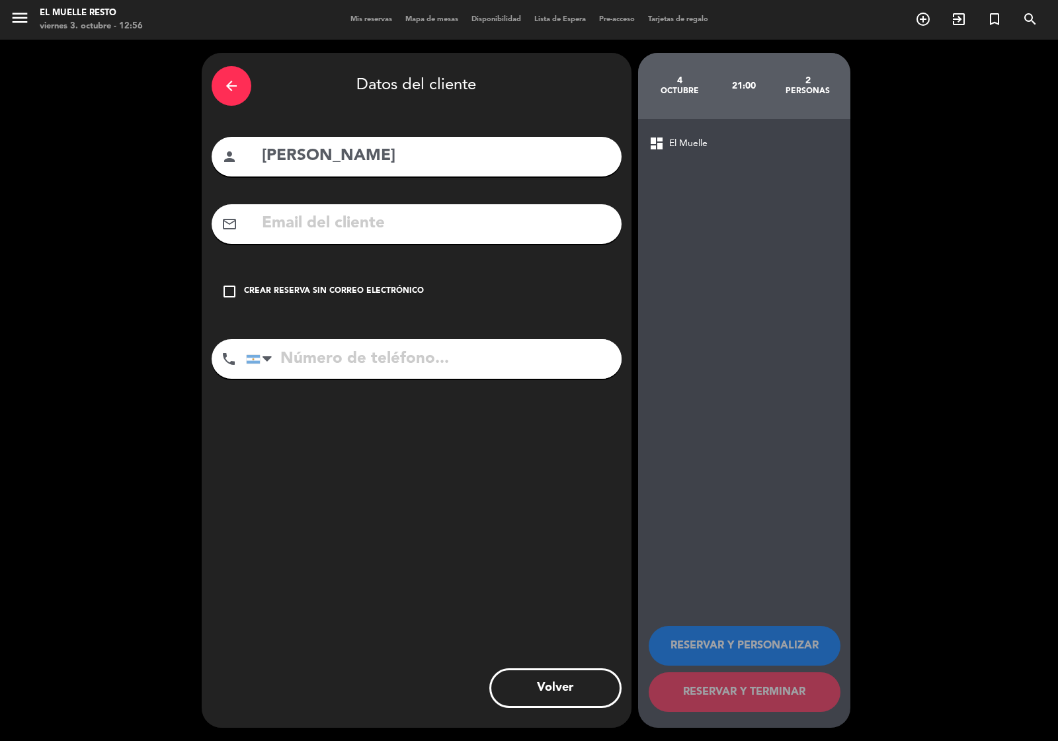
click at [233, 288] on icon "check_box_outline_blank" at bounding box center [230, 292] width 16 height 16
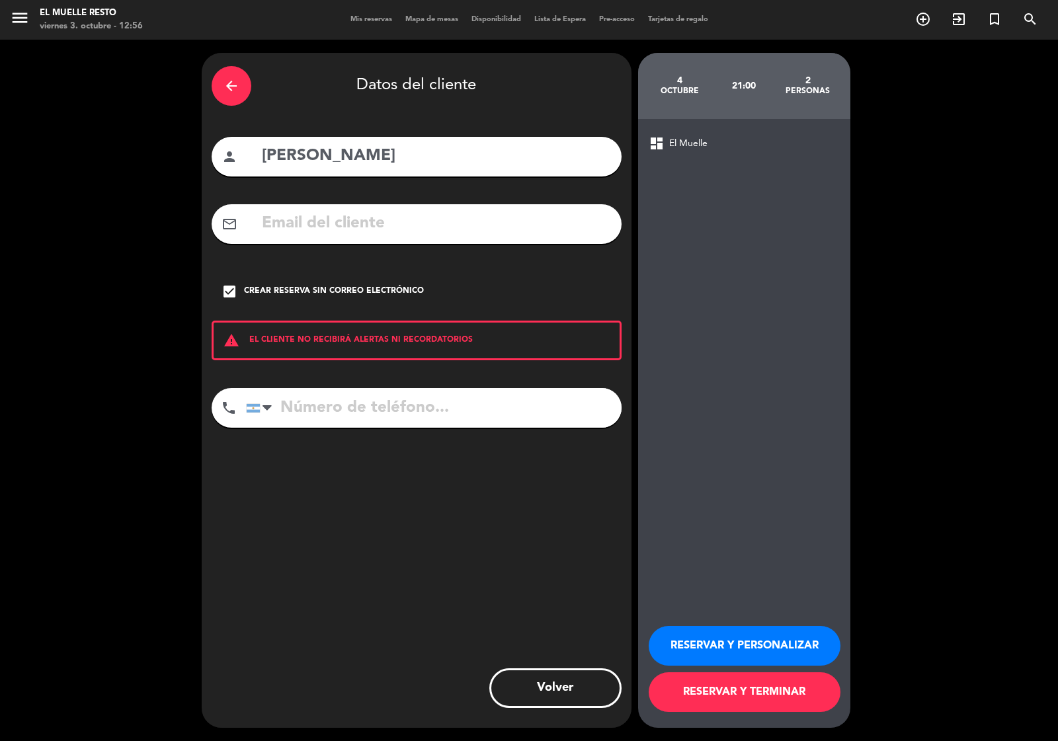
click at [301, 407] on input "tel" at bounding box center [434, 408] width 376 height 40
type input "1156547202"
click at [692, 689] on button "RESERVAR Y TERMINAR" at bounding box center [745, 692] width 192 height 40
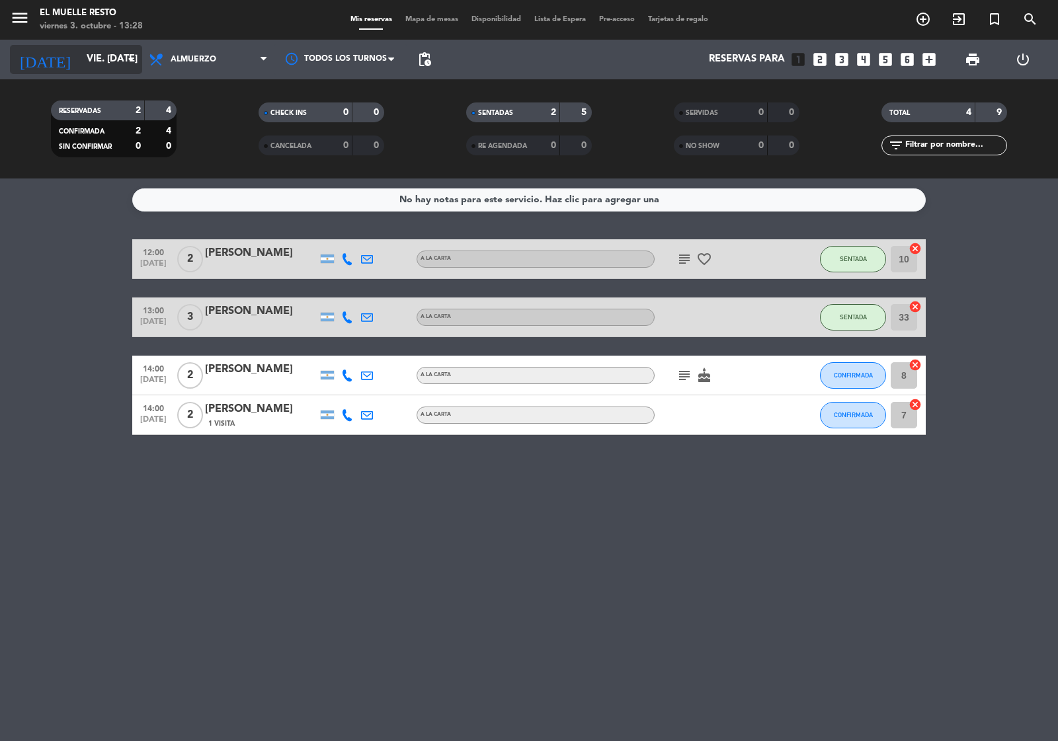
click at [124, 71] on input "vie. [DATE]" at bounding box center [144, 59] width 128 height 25
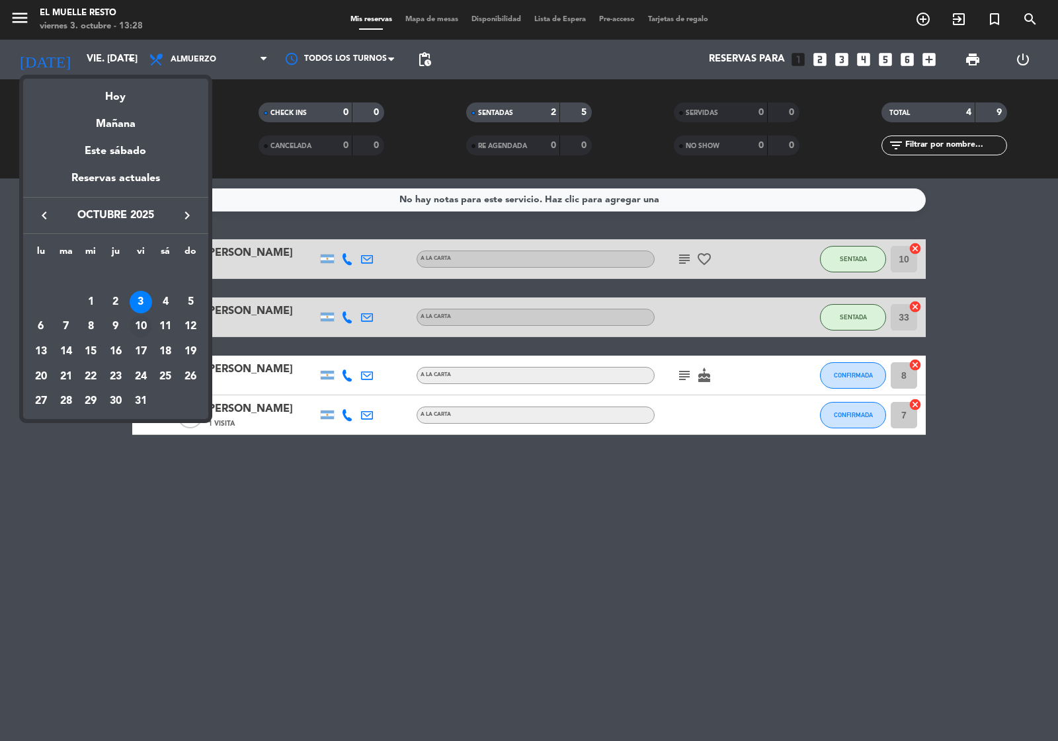
click at [140, 325] on div "10" at bounding box center [141, 326] width 22 height 22
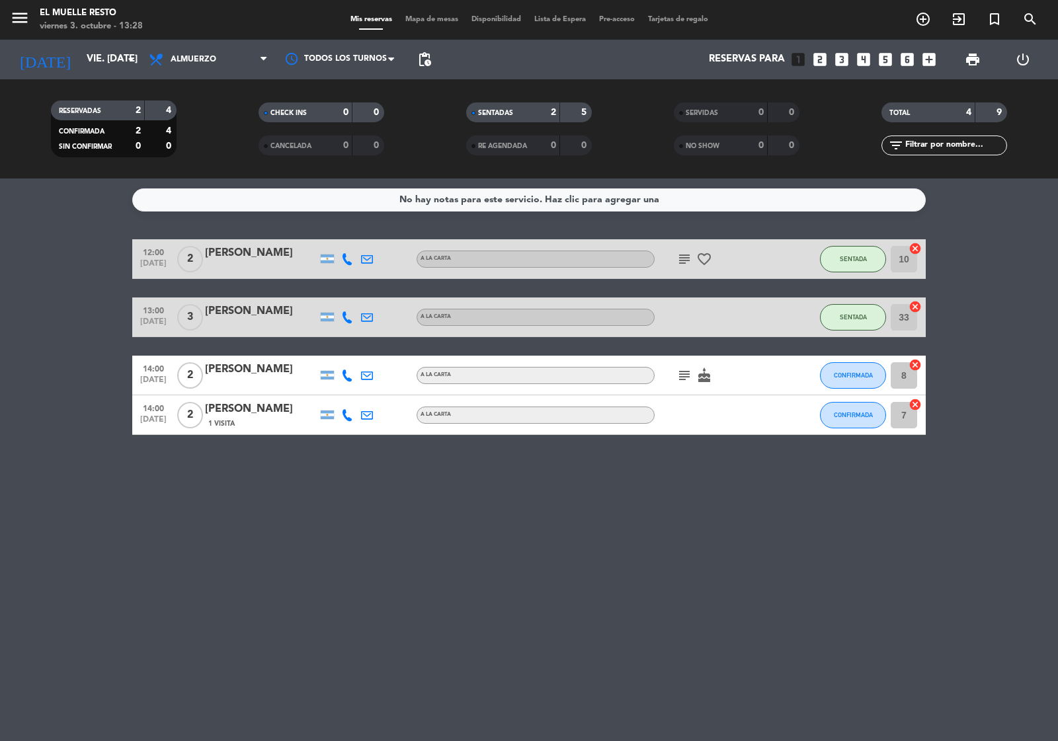
type input "vie. [DATE]"
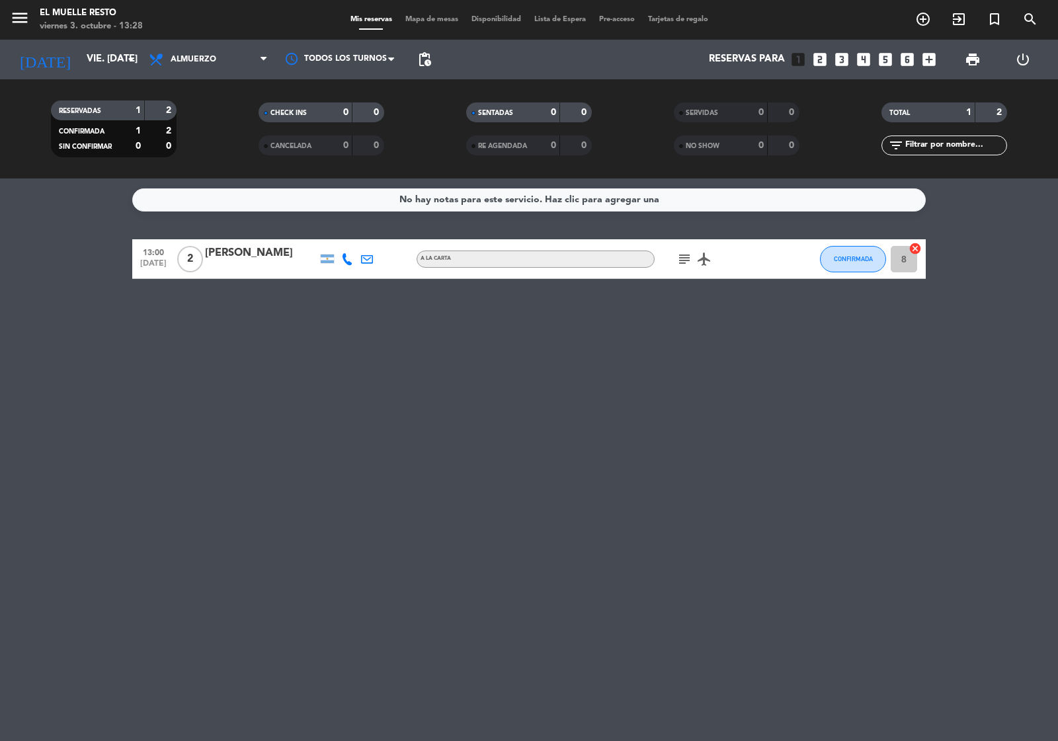
click at [861, 58] on icon "looks_4" at bounding box center [863, 59] width 17 height 17
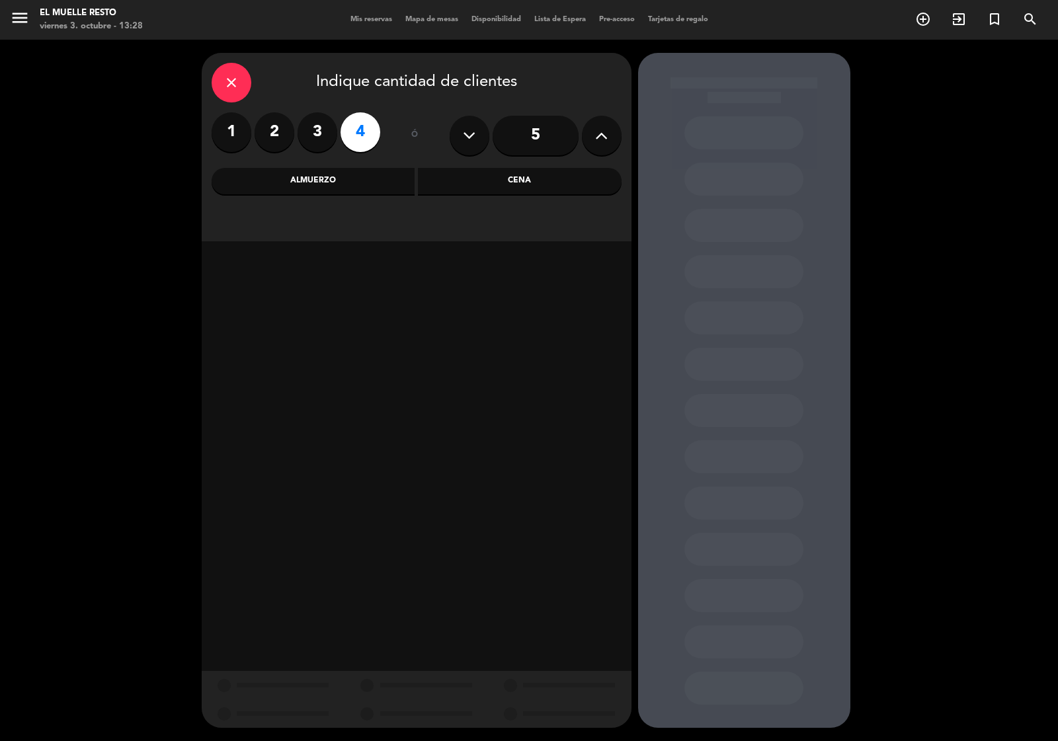
click at [338, 177] on div "Almuerzo" at bounding box center [314, 181] width 204 height 26
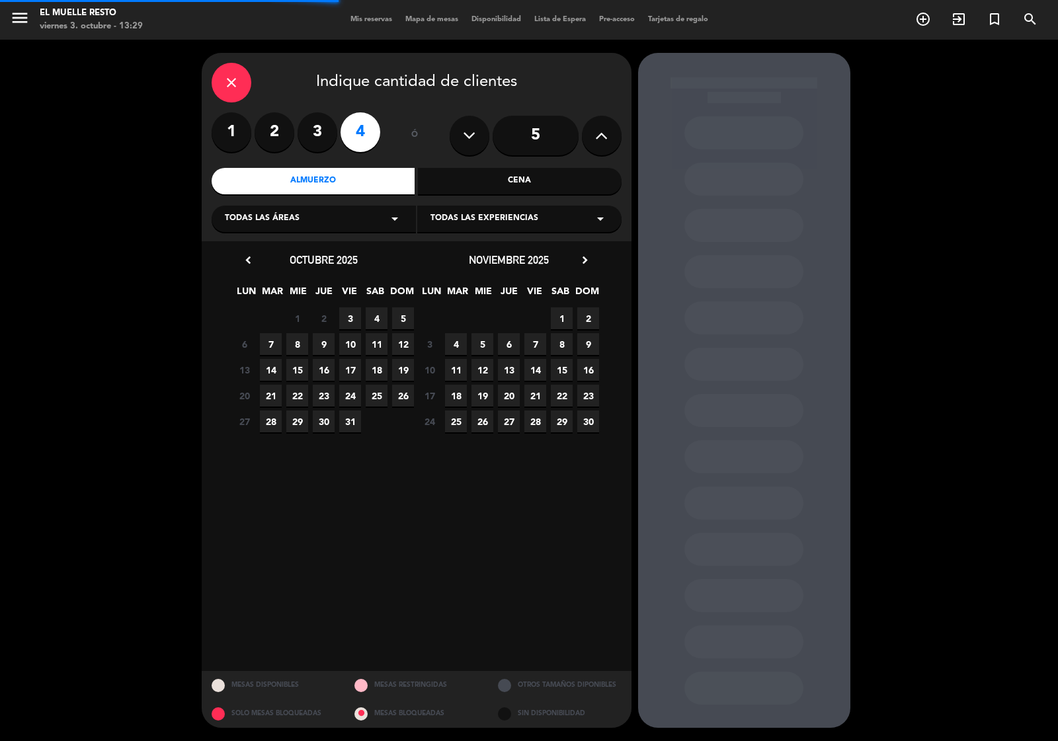
click at [476, 174] on div "Cena" at bounding box center [520, 181] width 204 height 26
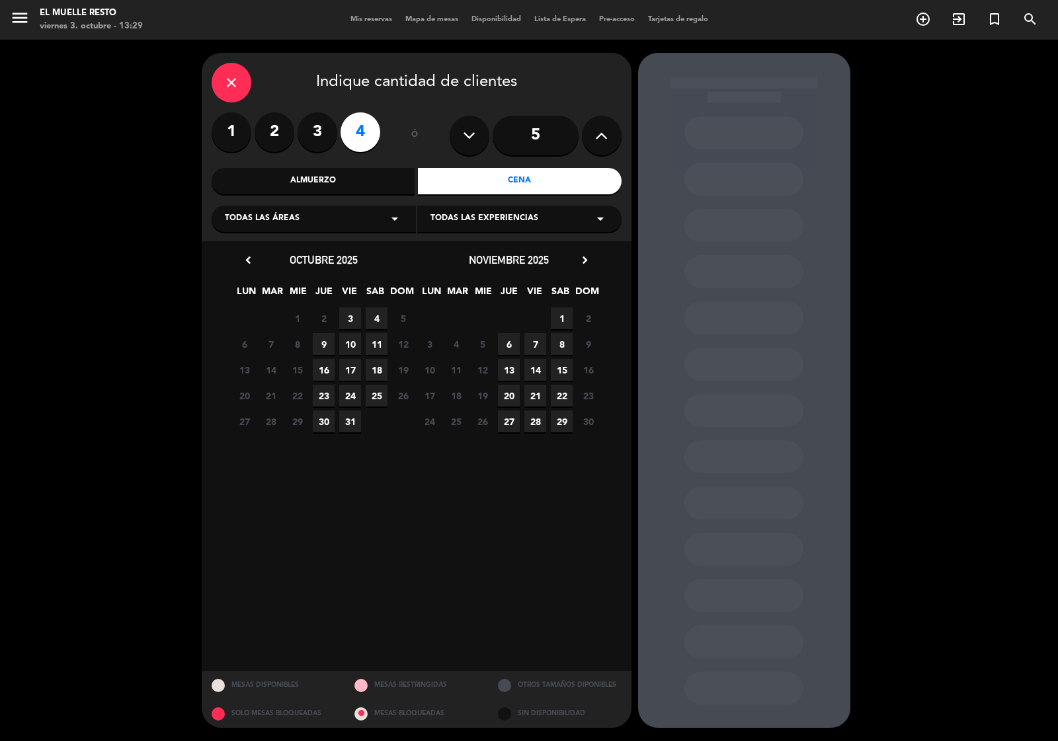
click at [348, 341] on span "10" at bounding box center [350, 344] width 22 height 22
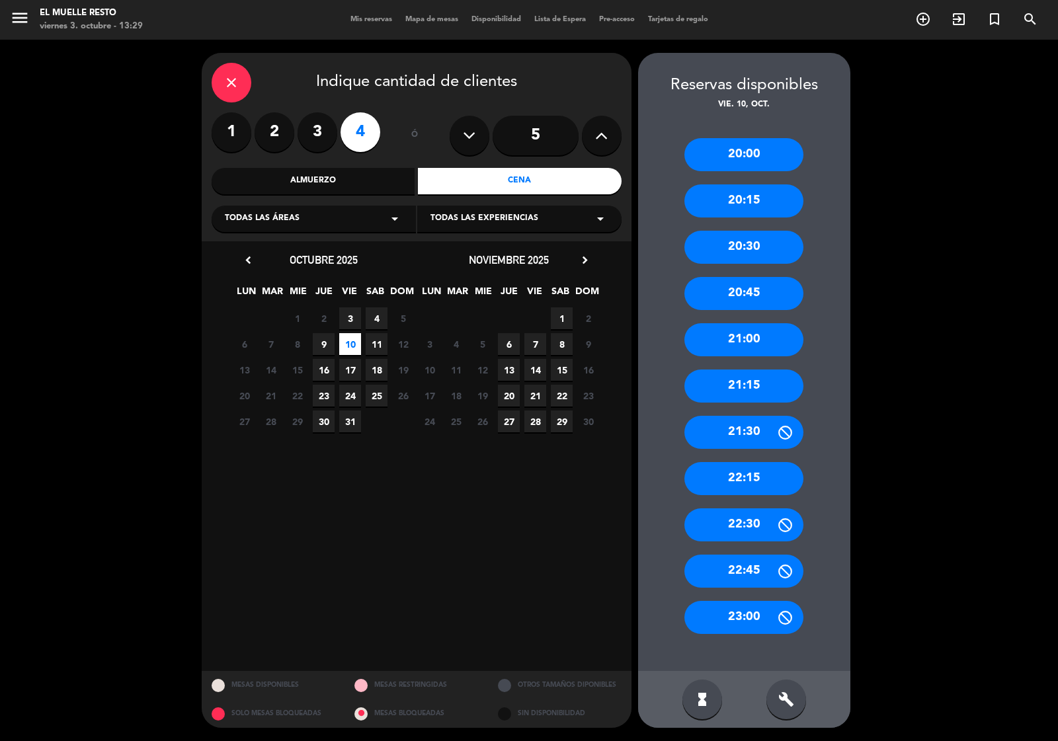
click at [304, 182] on div "Almuerzo" at bounding box center [314, 181] width 204 height 26
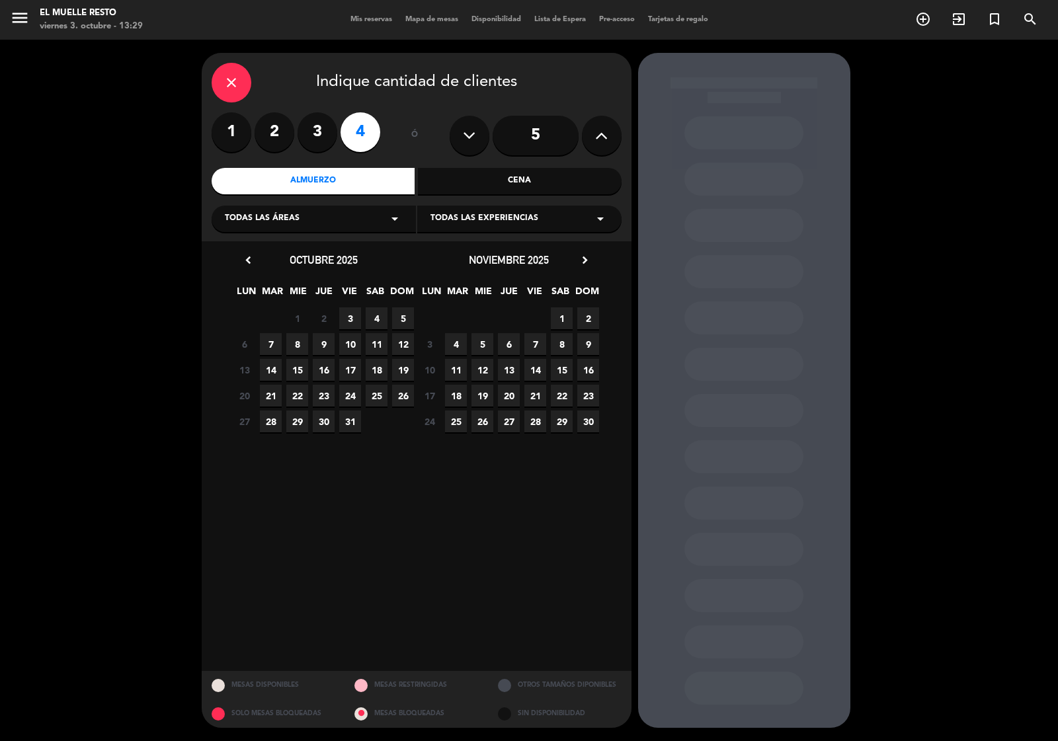
click at [348, 339] on span "10" at bounding box center [350, 344] width 22 height 22
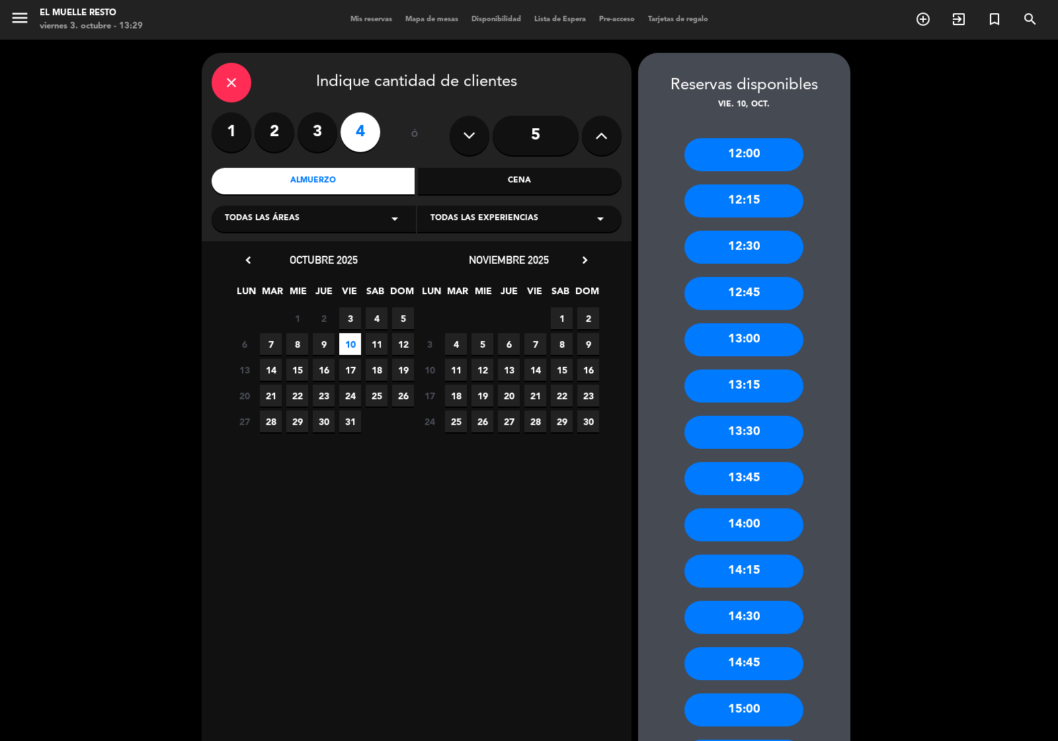
click at [741, 339] on div "13:00" at bounding box center [743, 339] width 119 height 33
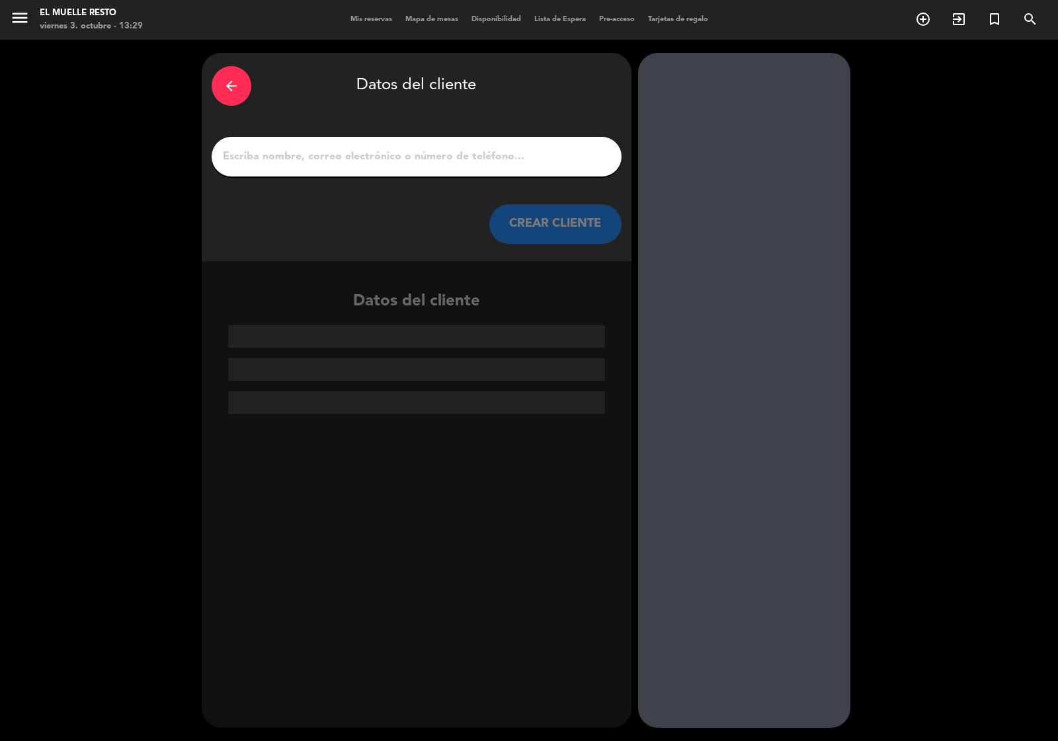
click at [436, 155] on input "1" at bounding box center [417, 156] width 390 height 19
click at [440, 154] on input "1" at bounding box center [417, 156] width 390 height 19
click at [332, 161] on input "1" at bounding box center [417, 156] width 390 height 19
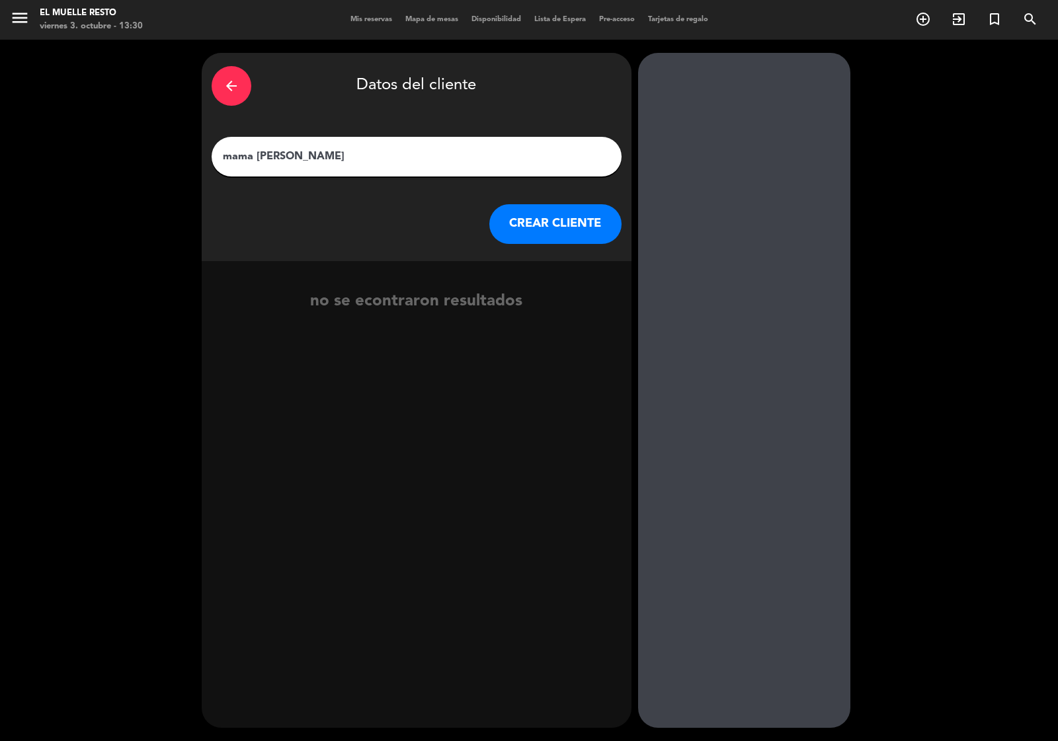
type input "mama [PERSON_NAME]"
click at [530, 233] on button "CREAR CLIENTE" at bounding box center [555, 224] width 132 height 40
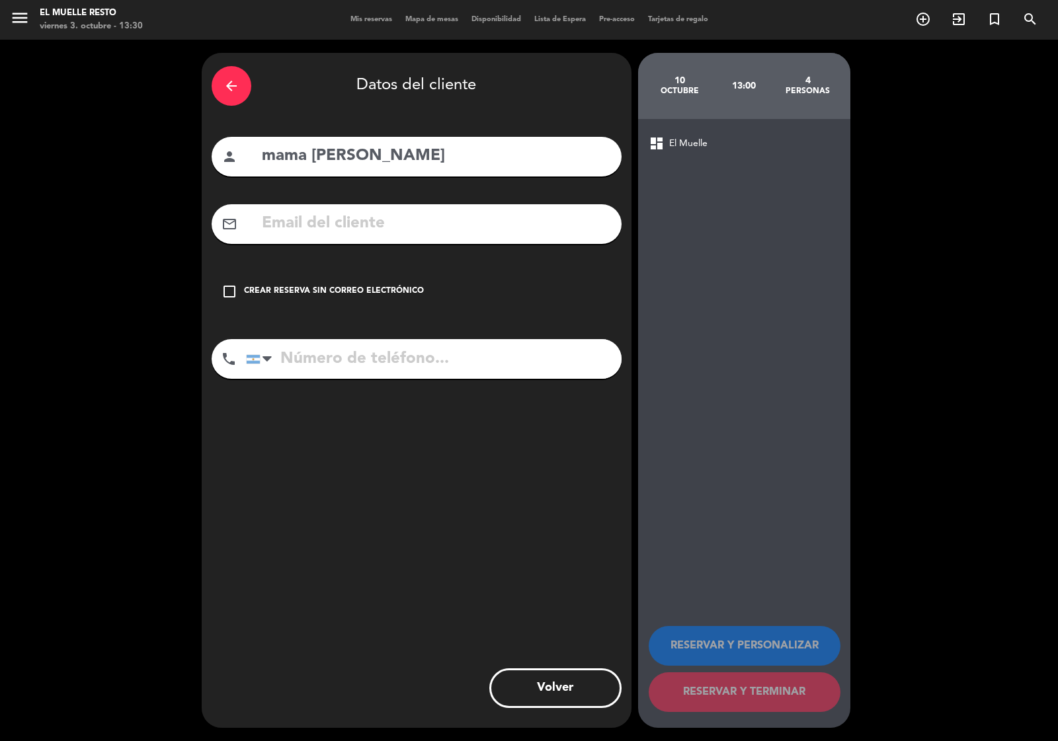
click at [235, 290] on icon "check_box_outline_blank" at bounding box center [230, 292] width 16 height 16
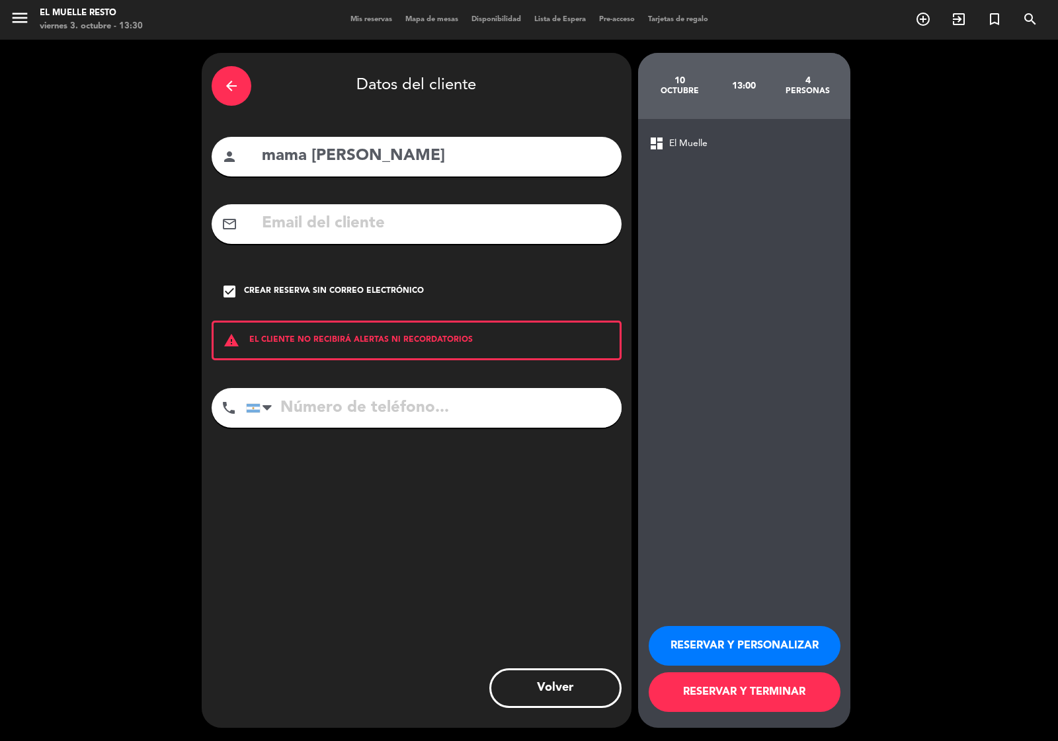
click at [332, 422] on input "tel" at bounding box center [434, 408] width 376 height 40
type input "1154789654"
click at [706, 678] on button "RESERVAR Y TERMINAR" at bounding box center [745, 692] width 192 height 40
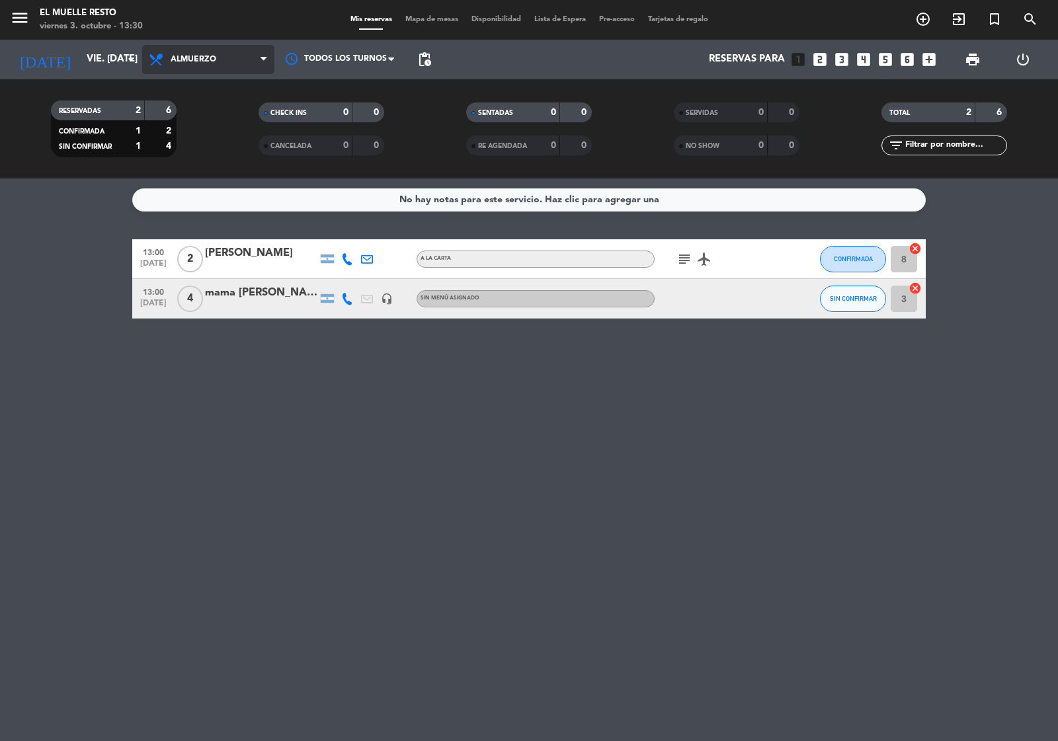
click at [230, 54] on span "Almuerzo" at bounding box center [208, 59] width 132 height 29
click at [210, 143] on div "menu El Muelle Resto viernes 3. octubre - 13:30 Mis reservas Mapa de mesas Disp…" at bounding box center [529, 89] width 1058 height 179
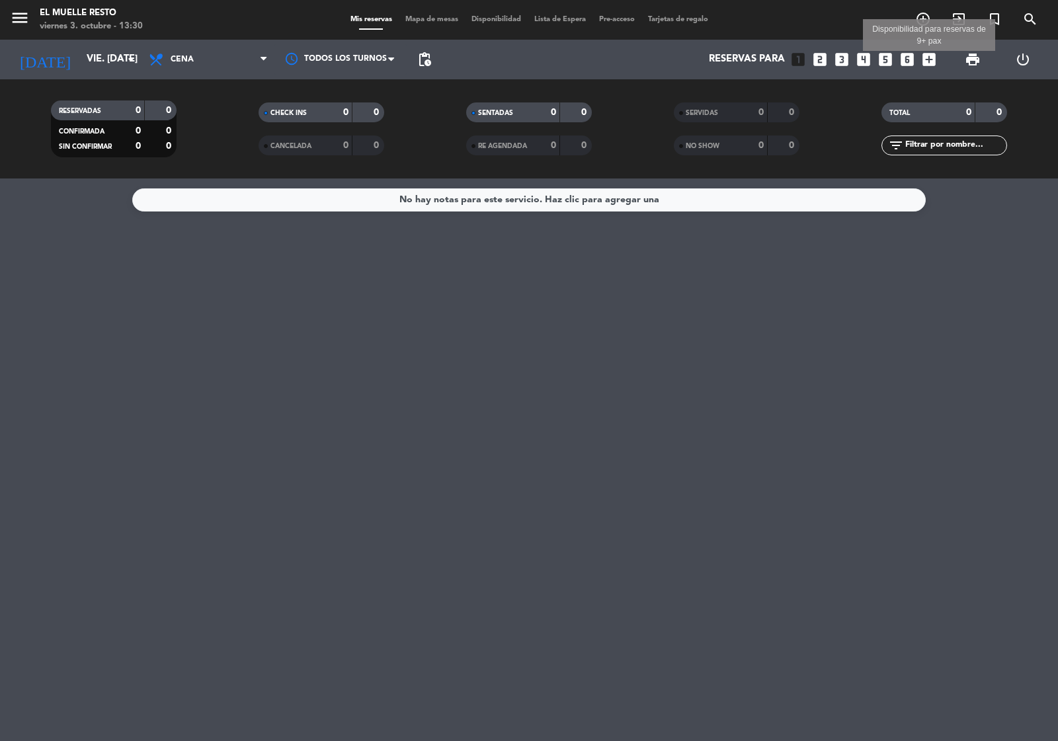
click at [932, 61] on icon "add_box" at bounding box center [928, 59] width 17 height 17
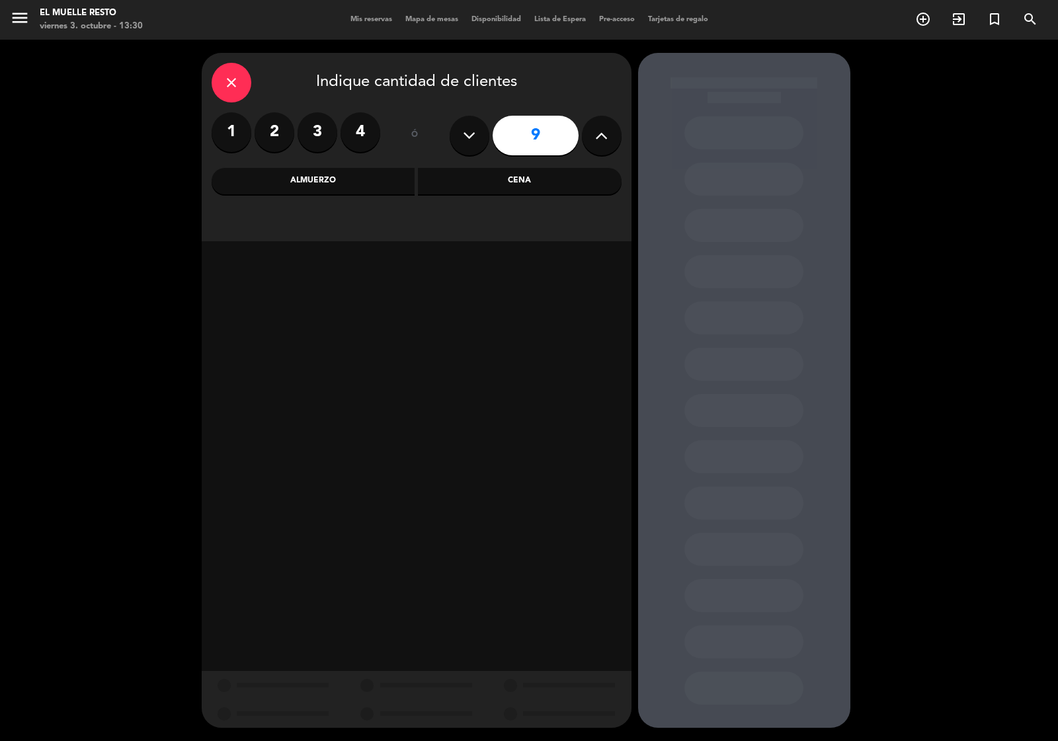
click at [590, 133] on button at bounding box center [602, 136] width 40 height 40
type input "10"
click at [349, 186] on div "Almuerzo" at bounding box center [314, 181] width 204 height 26
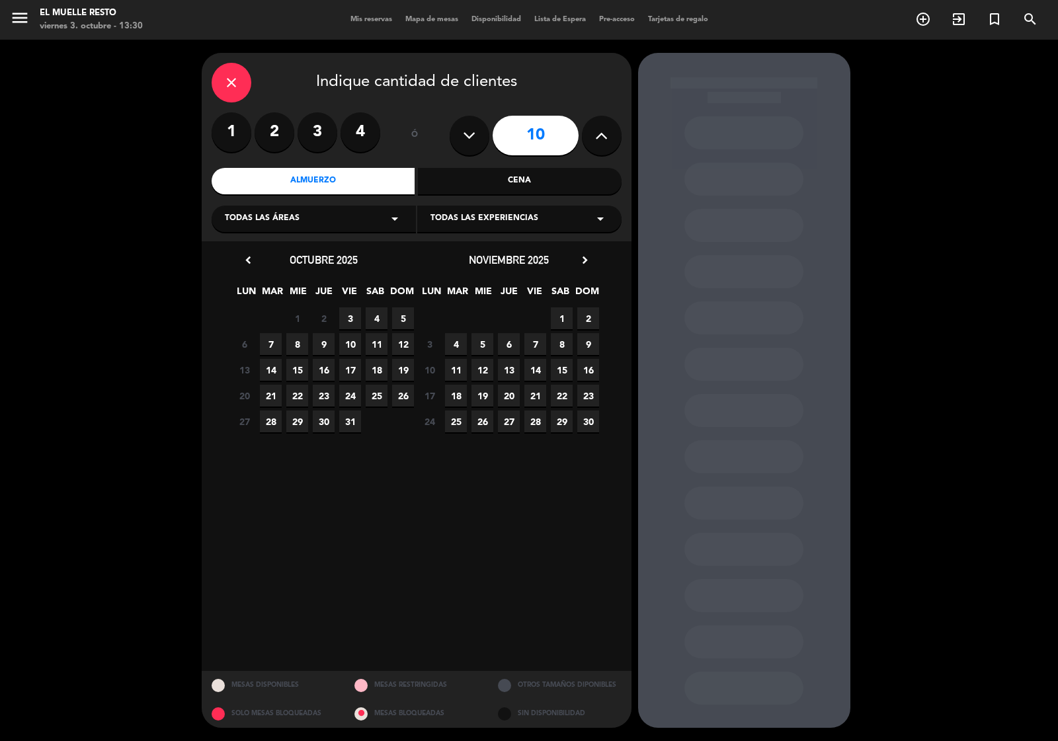
click at [354, 339] on span "10" at bounding box center [350, 344] width 22 height 22
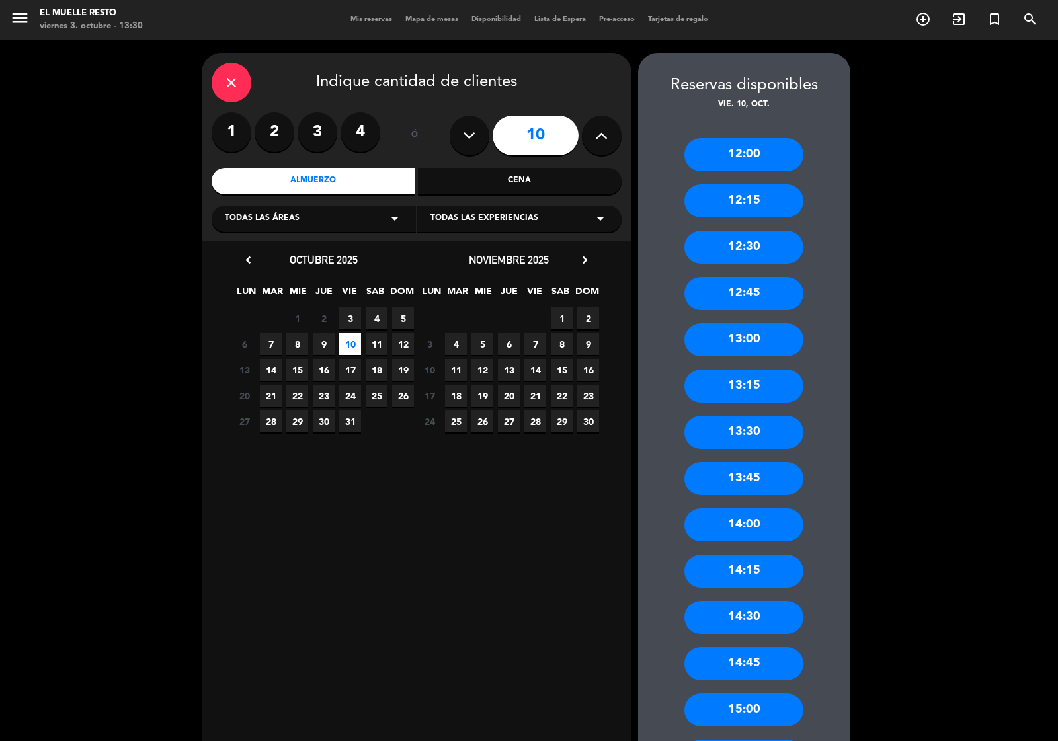
click at [743, 378] on div "13:15" at bounding box center [743, 386] width 119 height 33
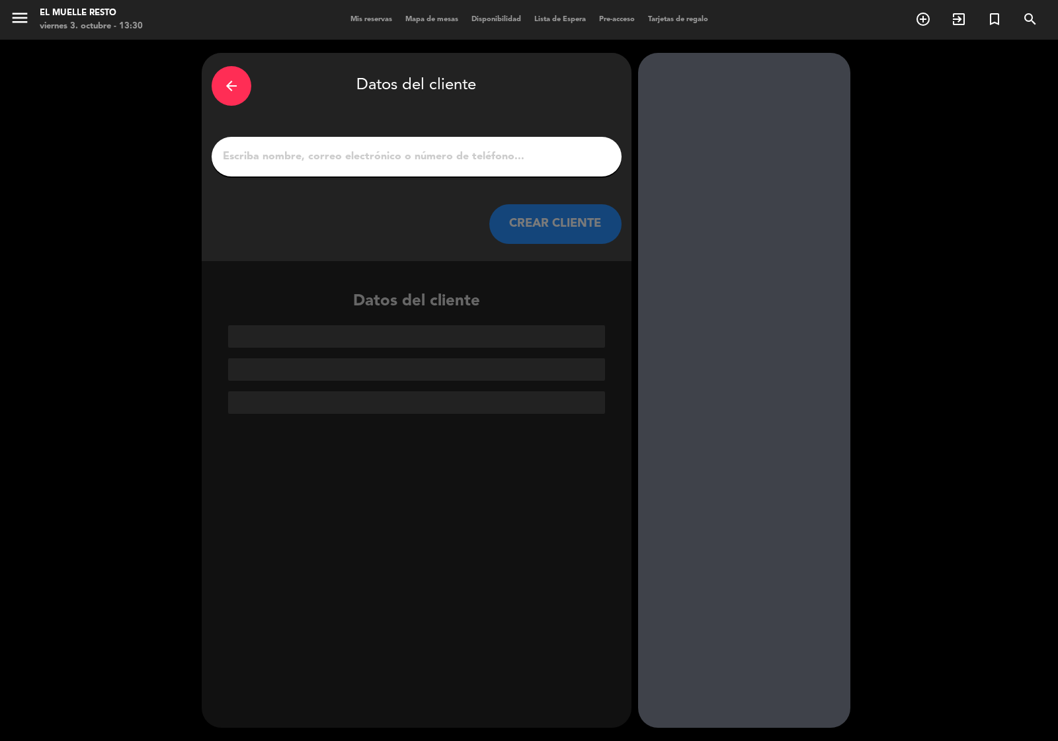
click at [348, 162] on input "1" at bounding box center [417, 156] width 390 height 19
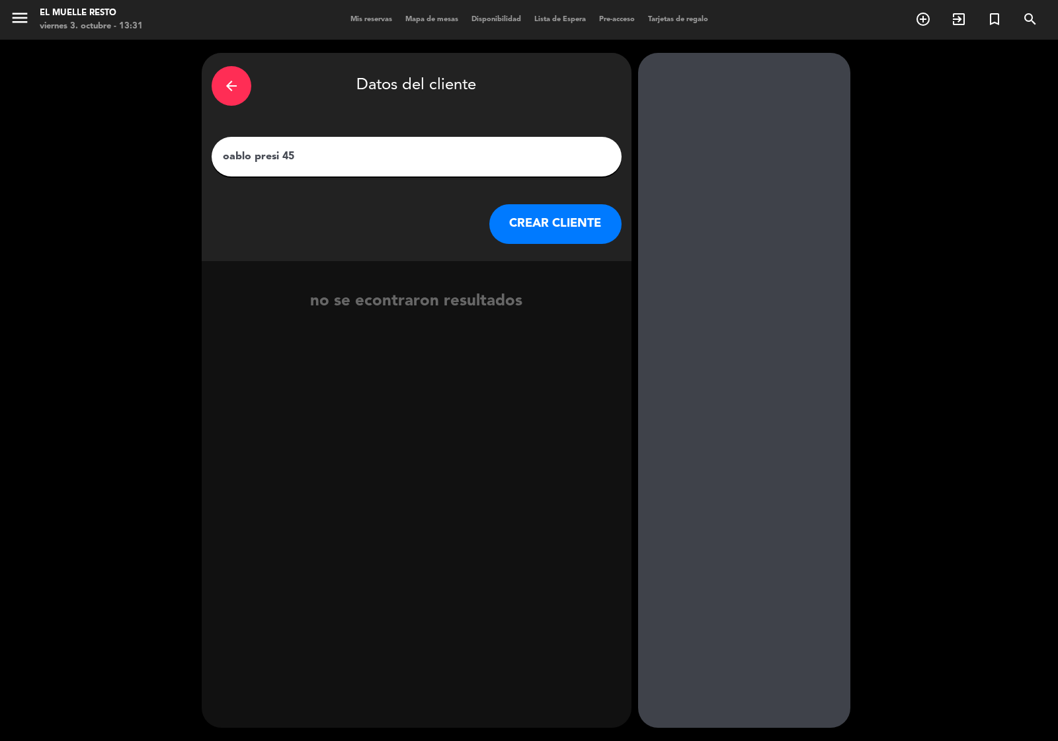
type input "oablo presi 45"
click at [537, 229] on button "CREAR CLIENTE" at bounding box center [555, 224] width 132 height 40
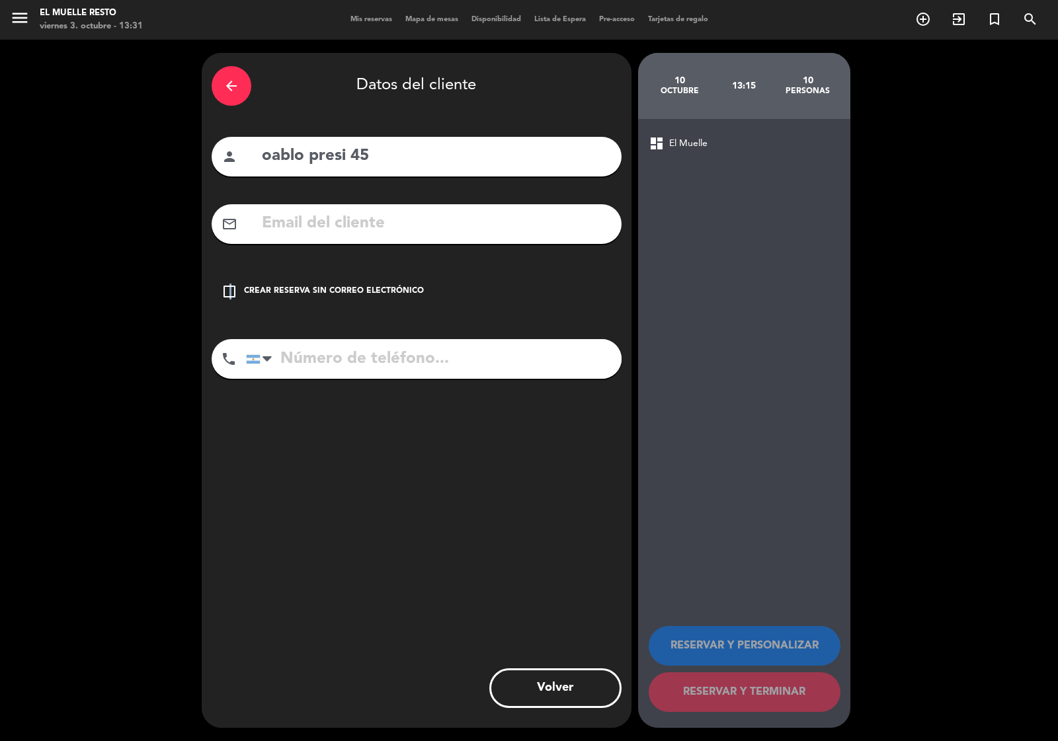
drag, startPoint x: 229, startPoint y: 284, endPoint x: 237, endPoint y: 282, distance: 8.4
click at [232, 284] on icon "check_box_outline_blank" at bounding box center [230, 292] width 16 height 16
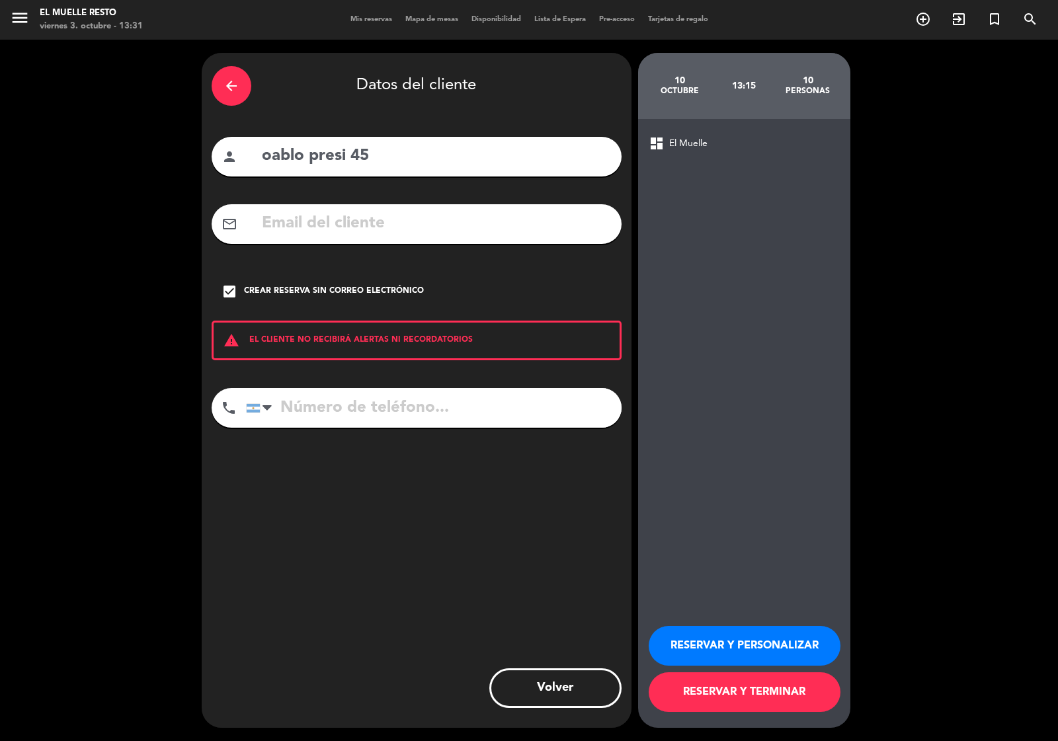
click at [334, 419] on input "tel" at bounding box center [434, 408] width 376 height 40
type input "1145689789"
click at [708, 694] on button "RESERVAR Y TERMINAR" at bounding box center [745, 692] width 192 height 40
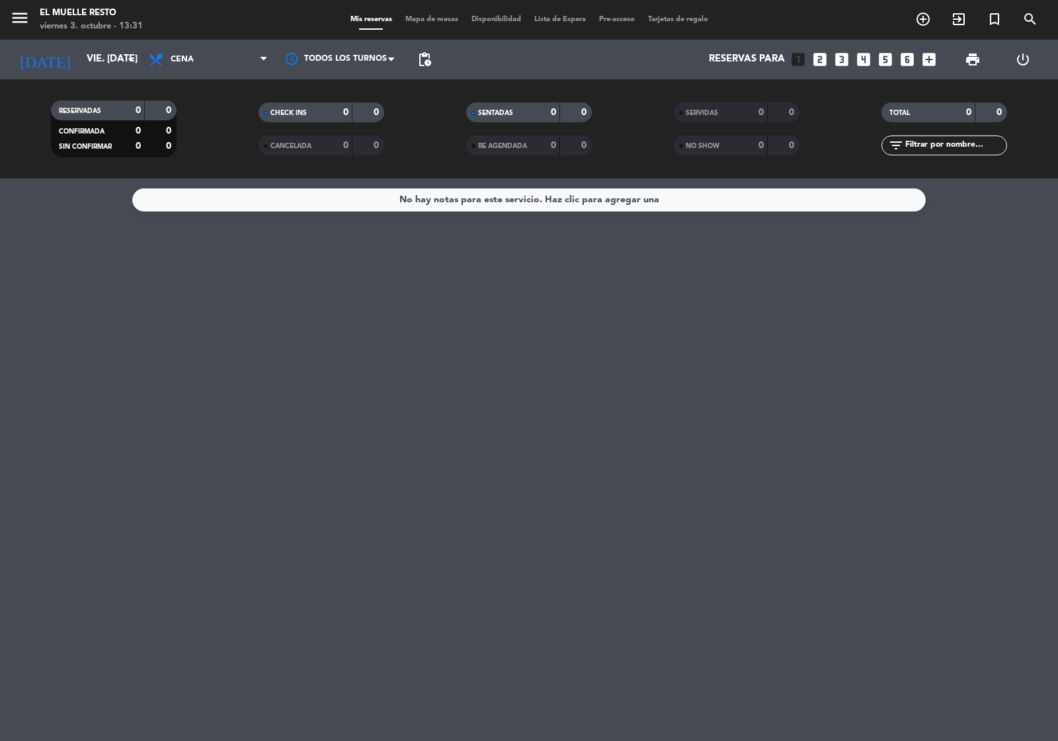
click at [102, 78] on div "[DATE] vie. [DATE] arrow_drop_down" at bounding box center [76, 60] width 132 height 40
click at [113, 54] on input "vie. [DATE]" at bounding box center [144, 59] width 128 height 25
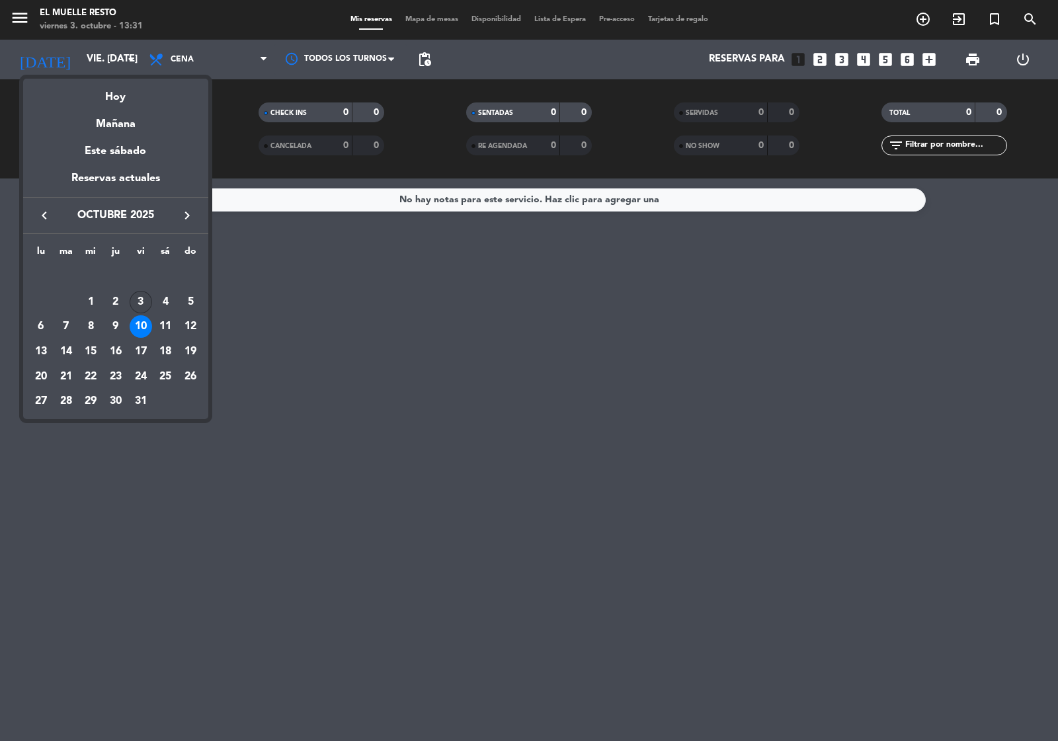
click at [146, 298] on div "3" at bounding box center [141, 302] width 22 height 22
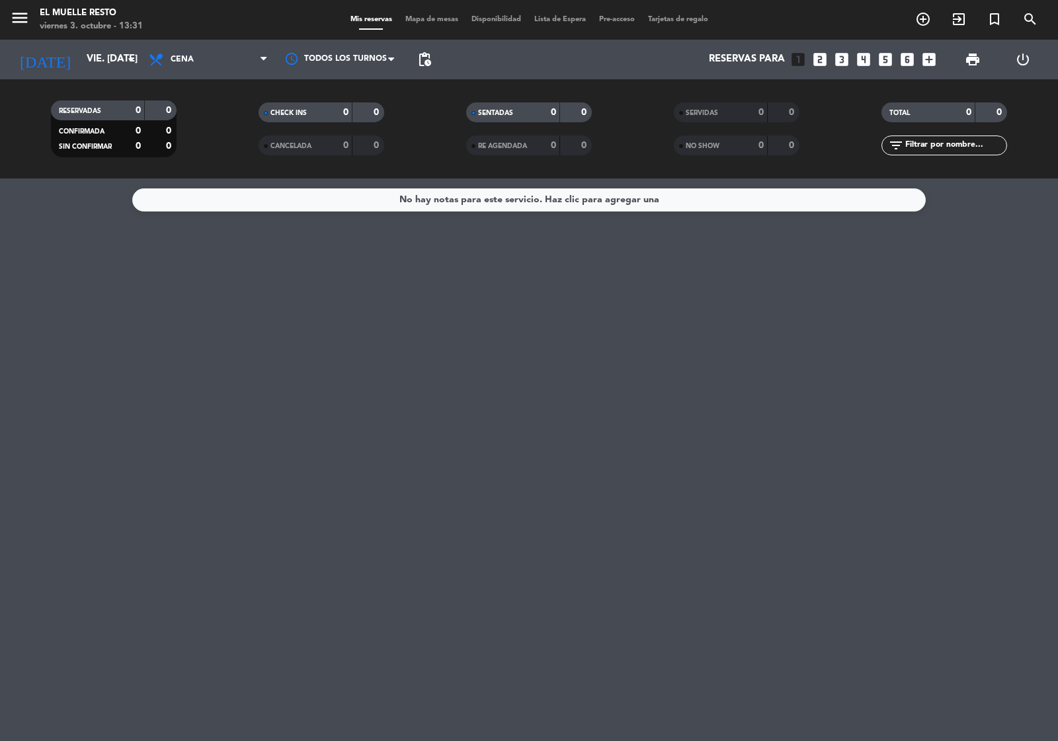
type input "vie. [DATE]"
click at [233, 67] on span "Cena" at bounding box center [208, 59] width 132 height 29
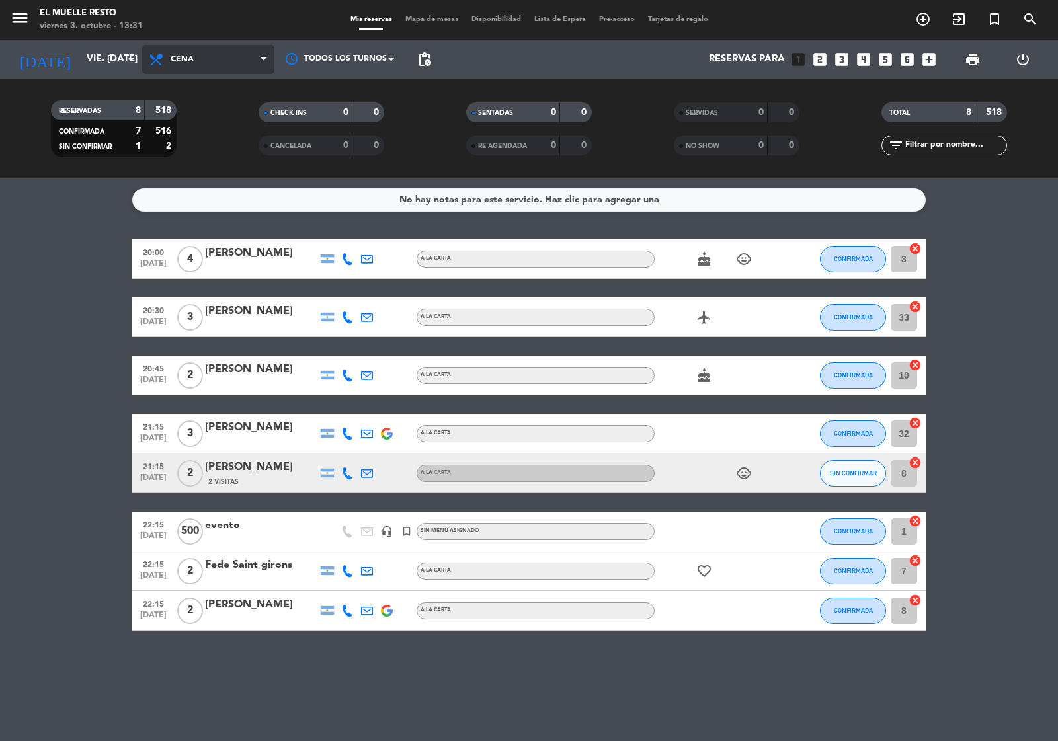
click at [255, 54] on span "Cena" at bounding box center [208, 59] width 132 height 29
click at [219, 114] on div "menu El Muelle Resto viernes 3. octubre - 13:31 Mis reservas Mapa de mesas Disp…" at bounding box center [529, 89] width 1058 height 179
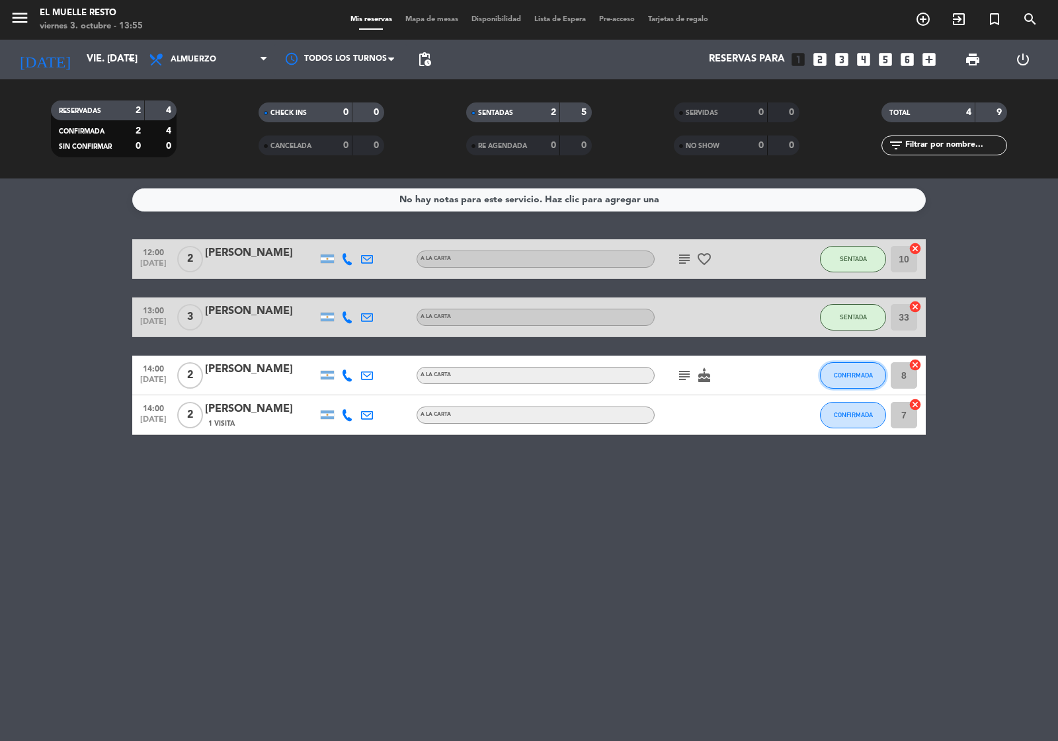
click at [851, 374] on span "CONFIRMADA" at bounding box center [853, 375] width 39 height 7
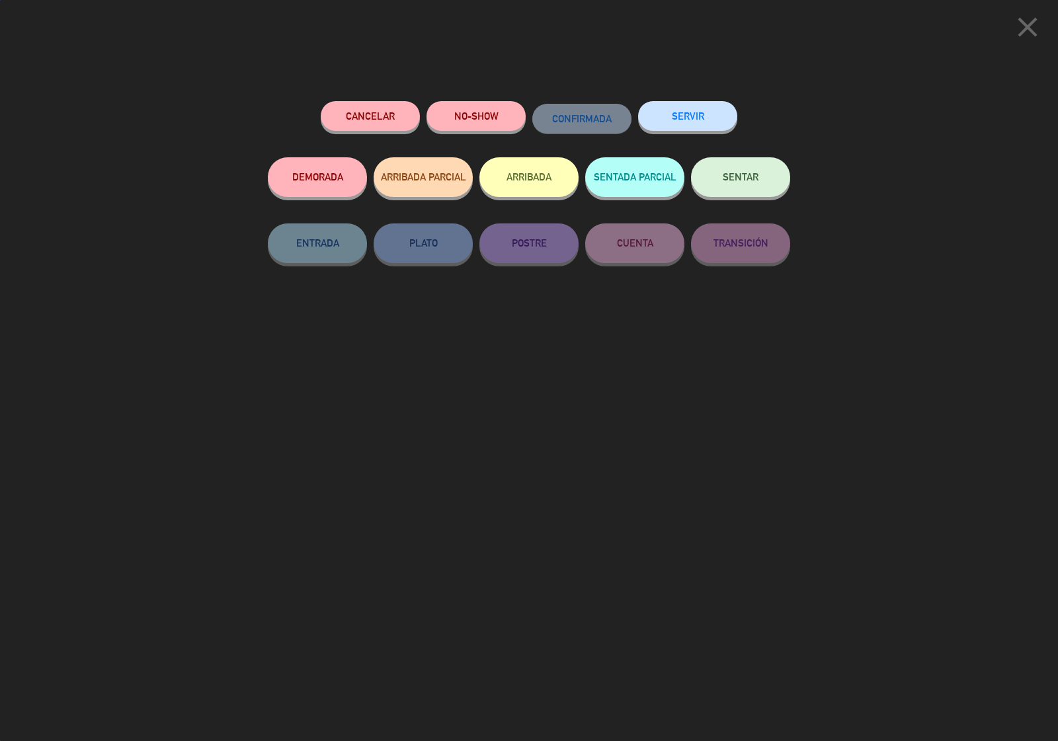
click at [715, 166] on button "SENTAR" at bounding box center [740, 177] width 99 height 40
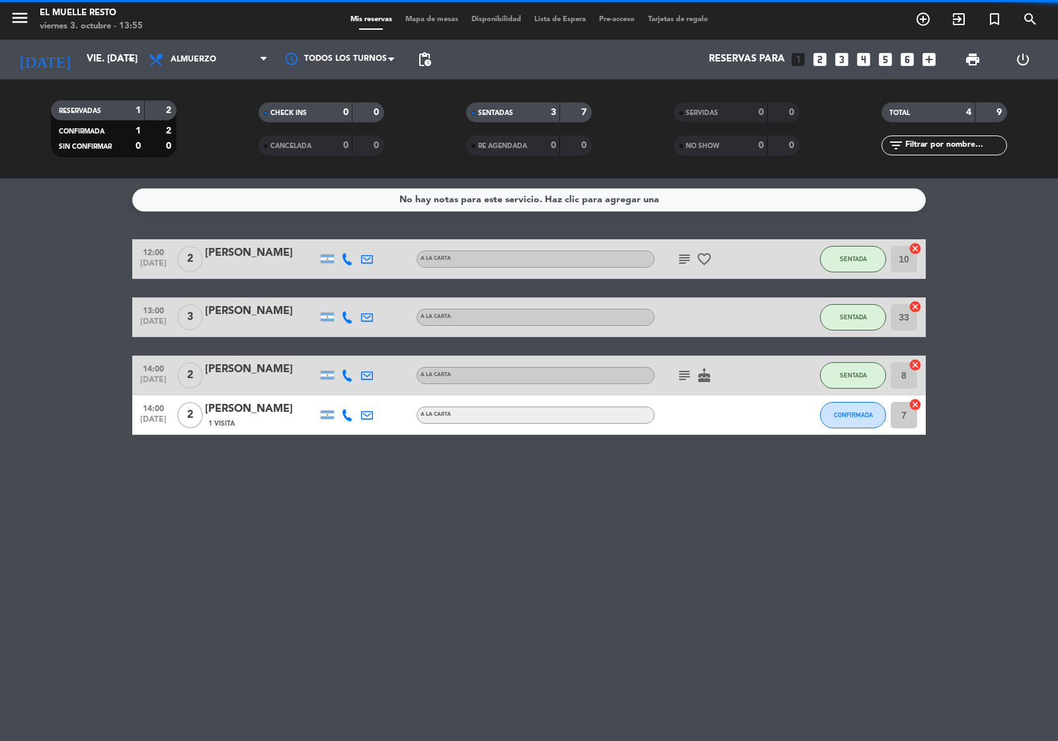
click at [688, 374] on icon "subject" at bounding box center [684, 376] width 16 height 16
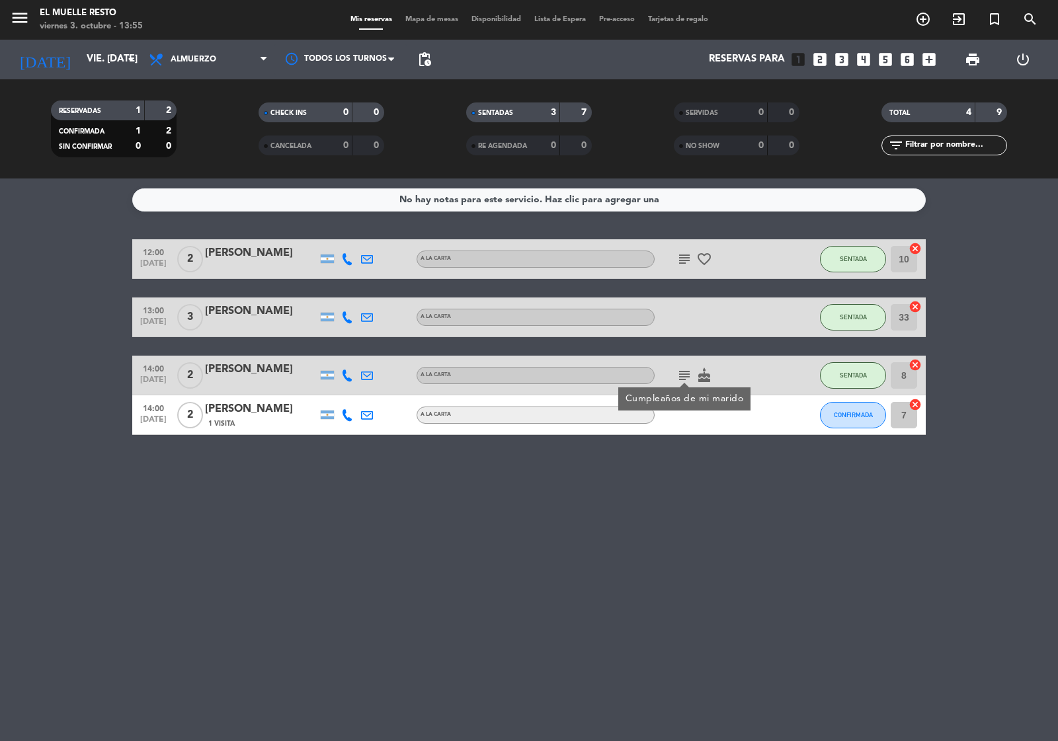
click at [688, 374] on icon "subject" at bounding box center [684, 376] width 16 height 16
